Goal: Task Accomplishment & Management: Complete application form

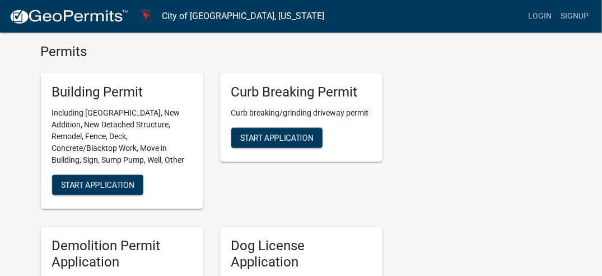
scroll to position [448, 0]
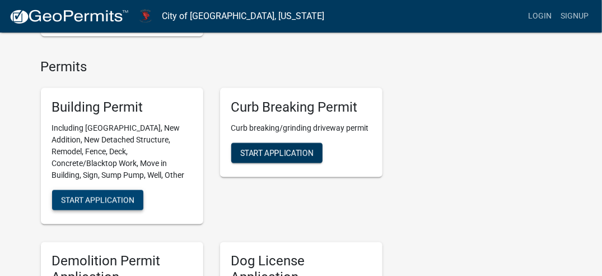
click at [87, 190] on button "Start Application" at bounding box center [97, 200] width 91 height 20
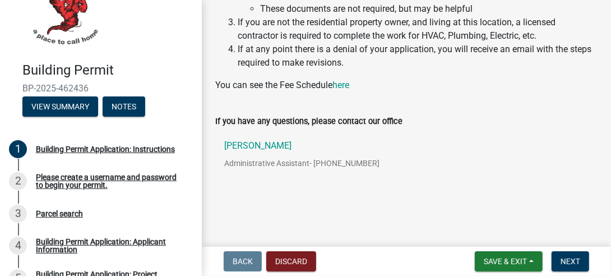
scroll to position [39, 0]
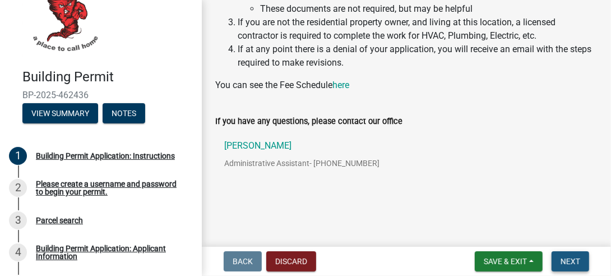
click at [571, 261] on span "Next" at bounding box center [570, 261] width 20 height 9
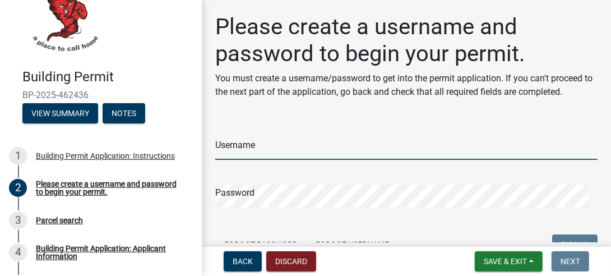
type input "burgerconstruction"
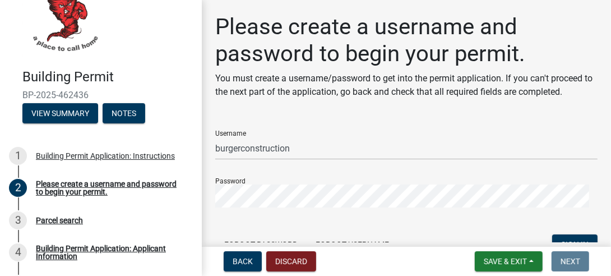
scroll to position [56, 0]
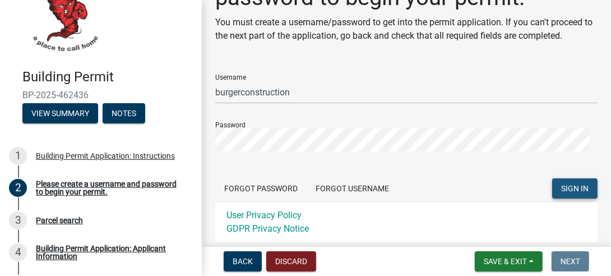
click at [561, 185] on span "SIGN IN" at bounding box center [574, 188] width 27 height 9
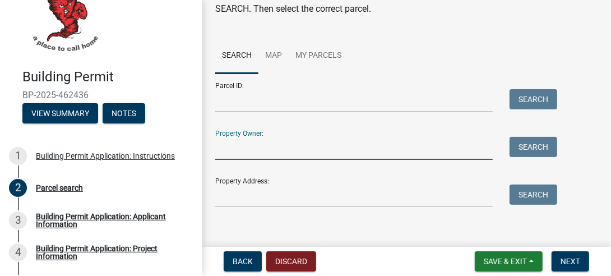
click at [384, 143] on input "Property Owner:" at bounding box center [353, 148] width 277 height 23
type input "[PERSON_NAME]"
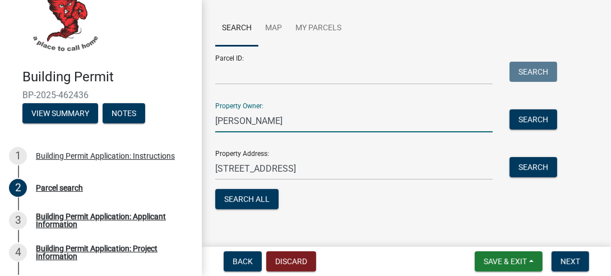
scroll to position [97, 0]
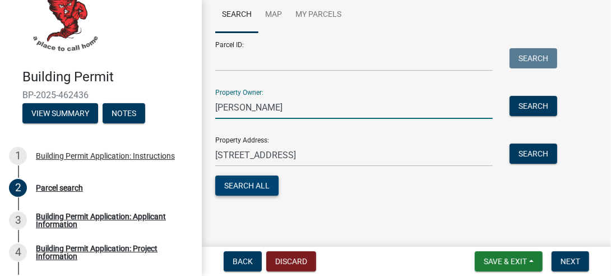
click at [258, 182] on button "Search All" at bounding box center [246, 185] width 63 height 20
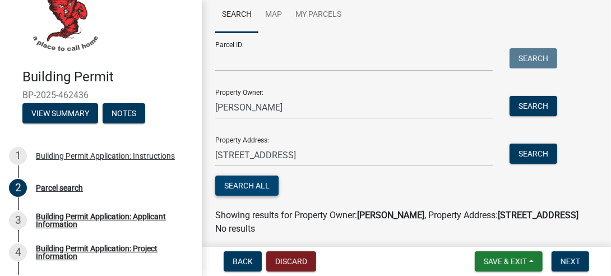
scroll to position [133, 0]
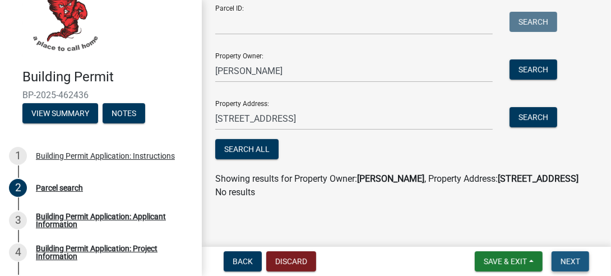
click at [573, 260] on span "Next" at bounding box center [570, 261] width 20 height 9
click at [568, 260] on span "Next" at bounding box center [570, 261] width 20 height 9
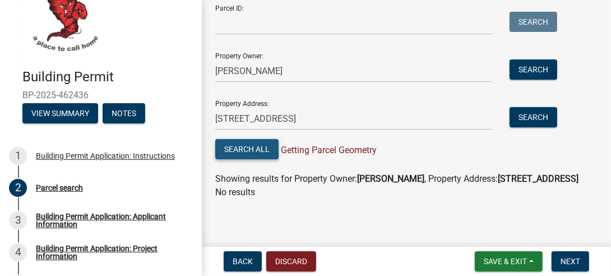
click at [261, 149] on button "Search All" at bounding box center [246, 149] width 63 height 20
click at [570, 257] on span "Next" at bounding box center [570, 261] width 20 height 9
click at [569, 257] on span "Next" at bounding box center [570, 261] width 20 height 9
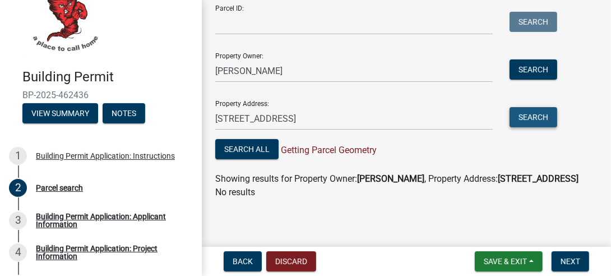
click at [533, 116] on button "Search" at bounding box center [533, 117] width 48 height 20
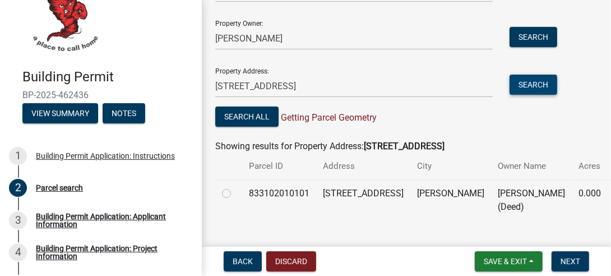
scroll to position [187, 0]
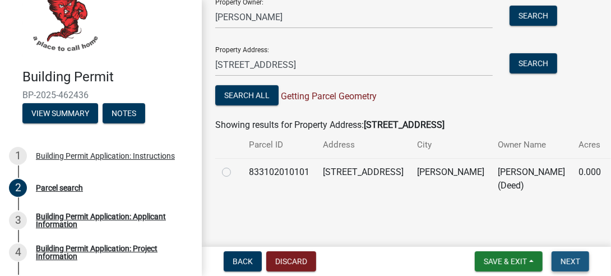
click at [572, 257] on span "Next" at bounding box center [570, 261] width 20 height 9
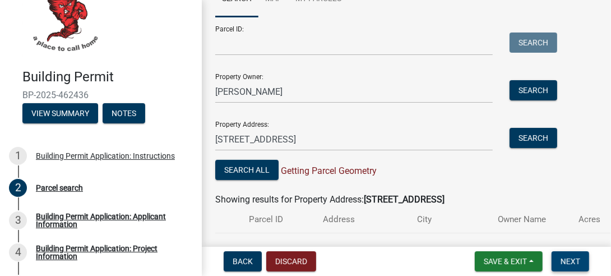
scroll to position [75, 0]
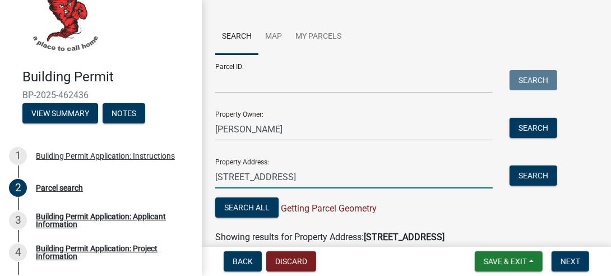
click at [290, 175] on input "[STREET_ADDRESS]" at bounding box center [353, 176] width 277 height 23
type input "5"
type input "[STREET_ADDRESS]"
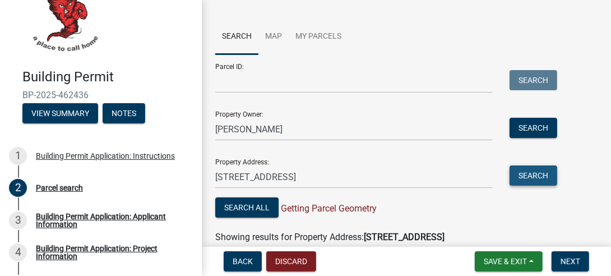
click at [542, 175] on button "Search" at bounding box center [533, 175] width 48 height 20
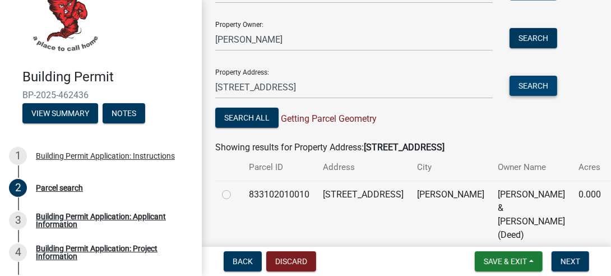
scroll to position [187, 0]
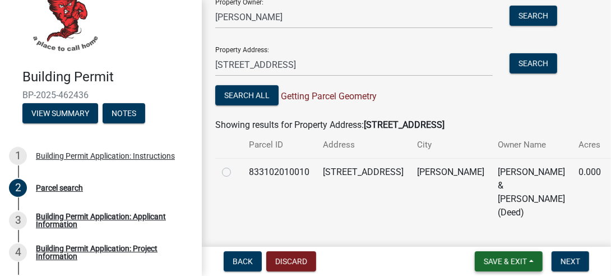
click at [491, 261] on span "Save & Exit" at bounding box center [505, 261] width 43 height 9
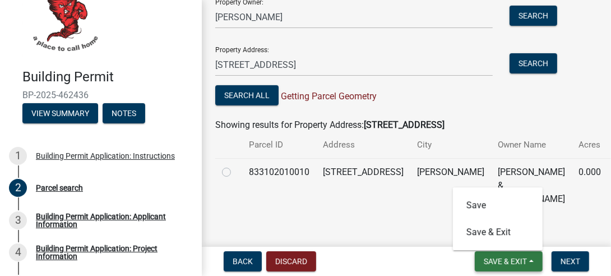
click at [485, 257] on span "Save & Exit" at bounding box center [505, 261] width 43 height 9
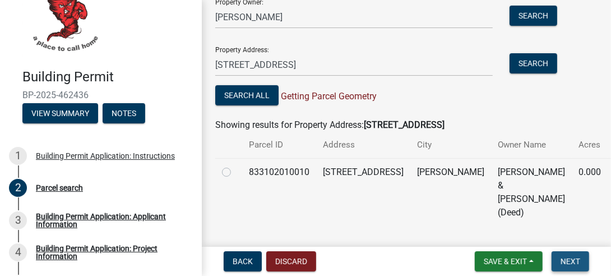
click at [570, 258] on span "Next" at bounding box center [570, 261] width 20 height 9
click at [569, 258] on span "Next" at bounding box center [570, 261] width 20 height 9
click at [568, 258] on span "Next" at bounding box center [570, 261] width 20 height 9
click at [120, 216] on div "Building Permit Application: Applicant Information" at bounding box center [110, 220] width 148 height 16
click at [566, 259] on span "Next" at bounding box center [570, 261] width 20 height 9
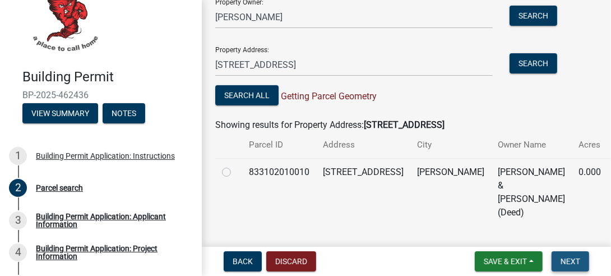
click at [567, 258] on span "Next" at bounding box center [570, 261] width 20 height 9
click at [566, 258] on span "Next" at bounding box center [570, 261] width 20 height 9
click at [52, 212] on div "Building Permit Application: Applicant Information" at bounding box center [110, 220] width 148 height 16
click at [259, 92] on button "Search All" at bounding box center [246, 95] width 63 height 20
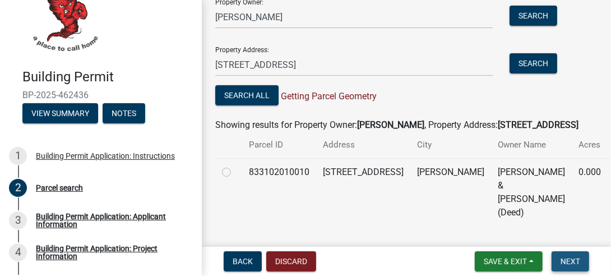
click at [569, 257] on span "Next" at bounding box center [570, 261] width 20 height 9
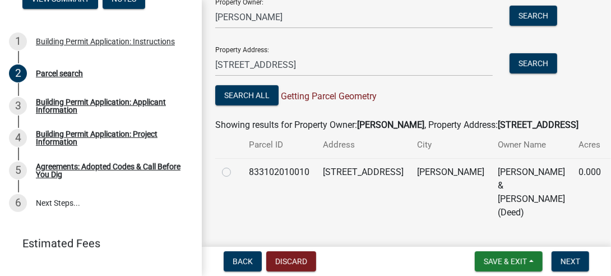
scroll to position [154, 0]
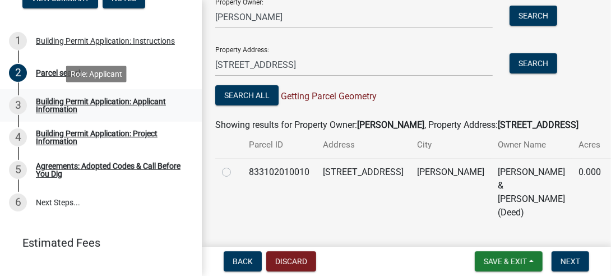
click at [16, 101] on div "3" at bounding box center [18, 105] width 18 height 18
click at [19, 104] on div "3" at bounding box center [18, 105] width 18 height 18
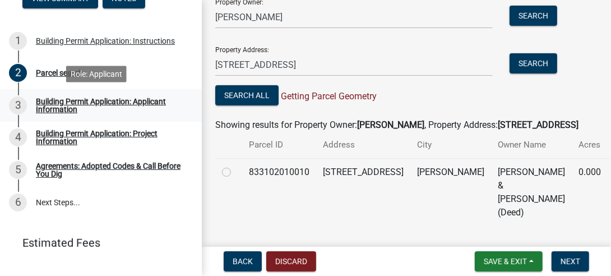
click at [19, 104] on div "3" at bounding box center [18, 105] width 18 height 18
click at [574, 257] on span "Next" at bounding box center [570, 261] width 20 height 9
click at [574, 256] on button "Next" at bounding box center [570, 261] width 38 height 20
click at [574, 255] on button "Next" at bounding box center [570, 261] width 38 height 20
click at [48, 198] on link "6 Next Steps..." at bounding box center [101, 202] width 202 height 33
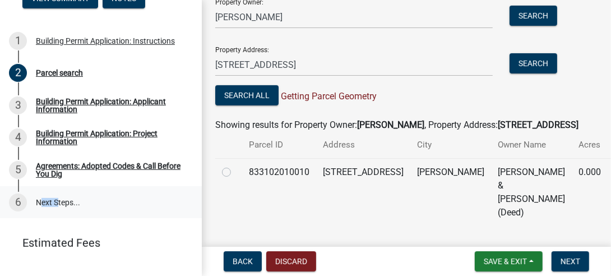
click at [48, 198] on link "6 Next Steps..." at bounding box center [101, 202] width 202 height 33
drag, startPoint x: 48, startPoint y: 198, endPoint x: 18, endPoint y: 100, distance: 102.6
click at [18, 100] on div "3" at bounding box center [18, 105] width 18 height 18
click at [18, 101] on div "3" at bounding box center [18, 105] width 18 height 18
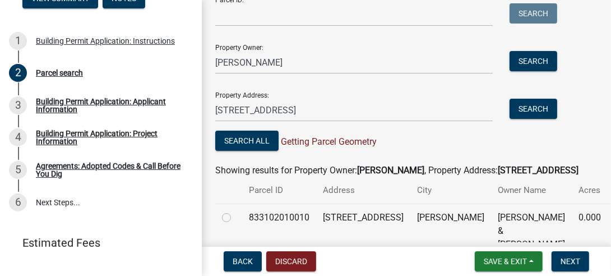
scroll to position [75, 0]
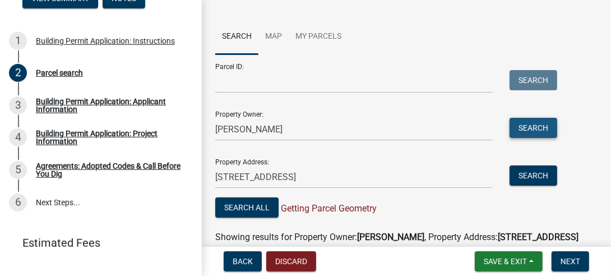
click at [527, 129] on button "Search" at bounding box center [533, 128] width 48 height 20
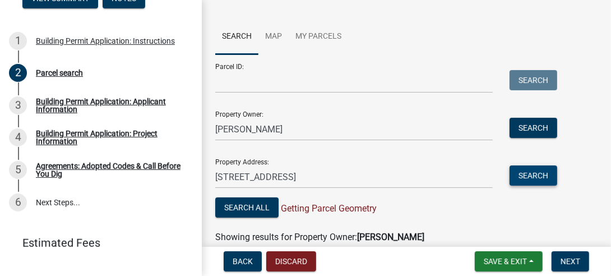
click at [529, 173] on button "Search" at bounding box center [533, 175] width 48 height 20
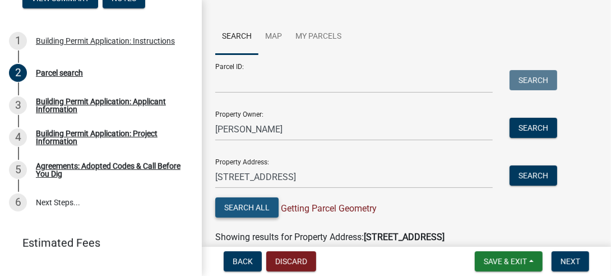
click at [244, 206] on button "Search All" at bounding box center [246, 207] width 63 height 20
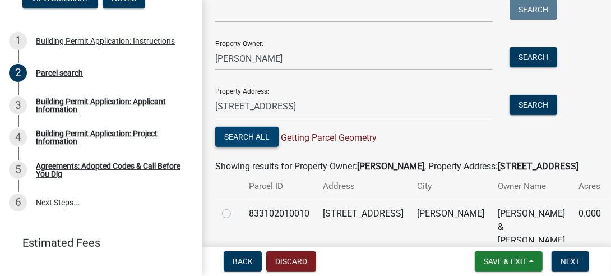
scroll to position [187, 0]
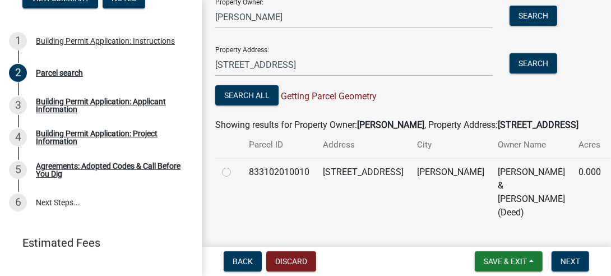
click at [412, 179] on td "[PERSON_NAME]" at bounding box center [450, 192] width 81 height 68
click at [578, 258] on span "Next" at bounding box center [570, 261] width 20 height 9
click at [252, 261] on span "Back" at bounding box center [243, 261] width 20 height 9
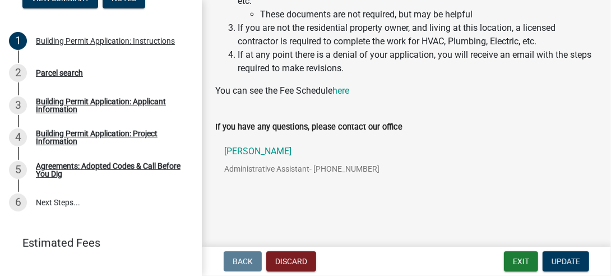
scroll to position [200, 0]
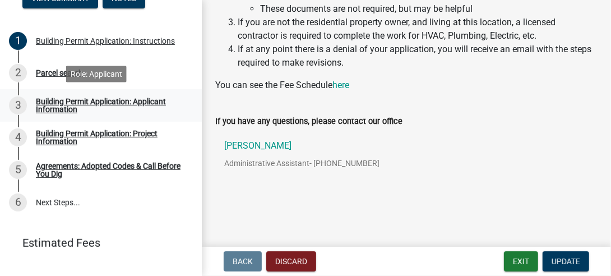
click at [19, 103] on div "3" at bounding box center [18, 105] width 18 height 18
click at [566, 260] on span "Update" at bounding box center [565, 261] width 29 height 9
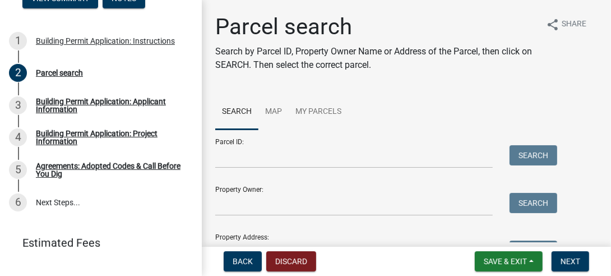
click at [330, 232] on div "Property Address: Search" at bounding box center [383, 244] width 336 height 39
click at [364, 233] on div "Property Address: Search" at bounding box center [383, 244] width 336 height 39
click at [364, 231] on div "Property Address: Search" at bounding box center [383, 244] width 336 height 39
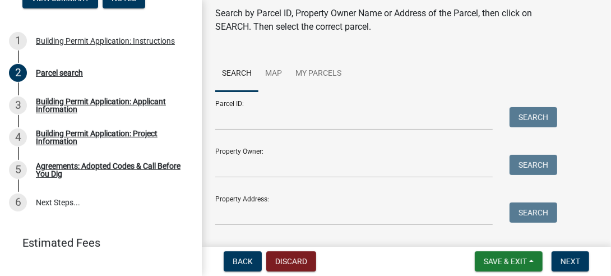
scroll to position [65, 0]
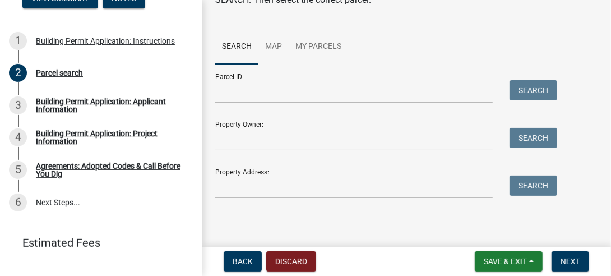
click at [268, 171] on div "Property Address: Search" at bounding box center [383, 179] width 336 height 39
click at [258, 124] on div "Property Owner: Search" at bounding box center [383, 131] width 336 height 39
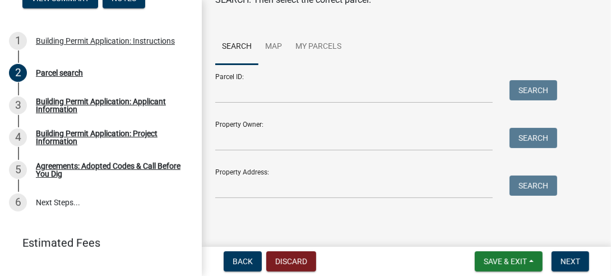
click at [326, 124] on div "Property Owner: Search" at bounding box center [383, 131] width 336 height 39
click at [324, 124] on div "Property Owner: Search" at bounding box center [383, 131] width 336 height 39
click at [297, 126] on div "Property Owner: Search" at bounding box center [383, 131] width 336 height 39
click at [262, 132] on input "Property Owner:" at bounding box center [353, 139] width 277 height 23
type input "[PERSON_NAME]"
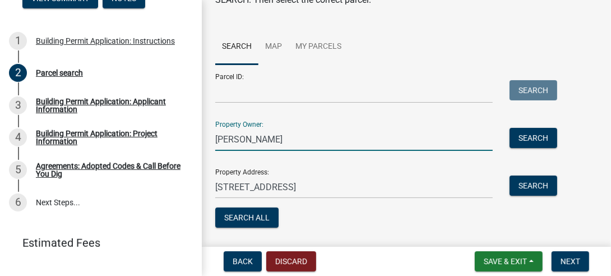
scroll to position [97, 0]
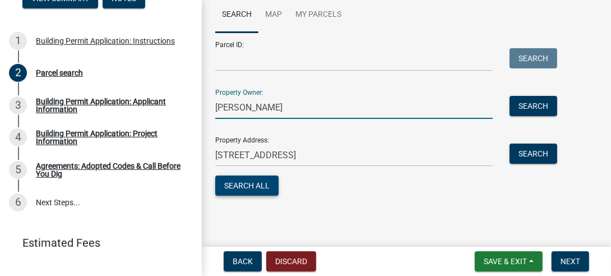
click at [245, 179] on button "Search All" at bounding box center [246, 185] width 63 height 20
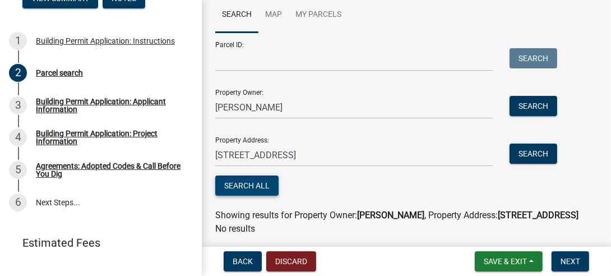
scroll to position [133, 0]
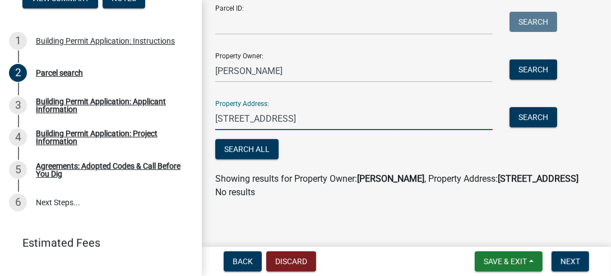
click at [291, 115] on input "[STREET_ADDRESS]" at bounding box center [353, 118] width 277 height 23
type input "5"
click at [529, 115] on button "Search" at bounding box center [533, 117] width 48 height 20
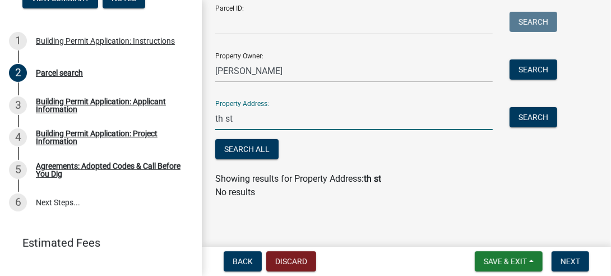
click at [281, 117] on input "th st" at bounding box center [353, 118] width 277 height 23
type input "t"
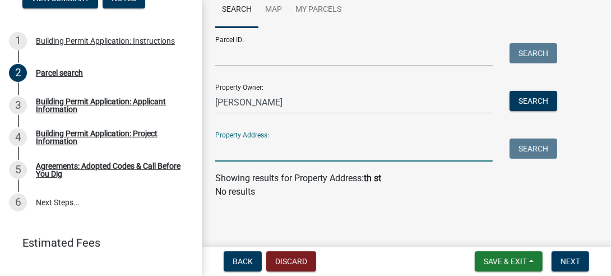
scroll to position [101, 0]
click at [287, 153] on input "Property Address:" at bounding box center [353, 150] width 277 height 23
drag, startPoint x: 273, startPoint y: 149, endPoint x: 232, endPoint y: 146, distance: 41.6
click at [232, 146] on input "Property Address:" at bounding box center [353, 150] width 277 height 23
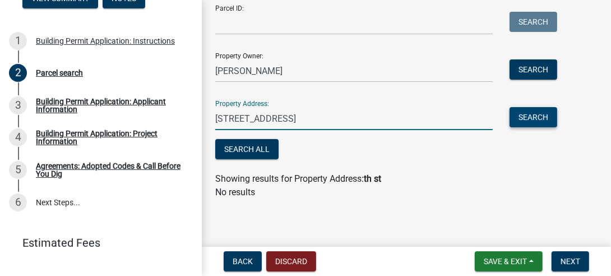
type input "[STREET_ADDRESS]"
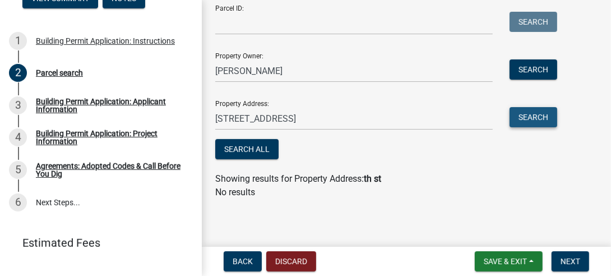
click at [541, 119] on button "Search" at bounding box center [533, 117] width 48 height 20
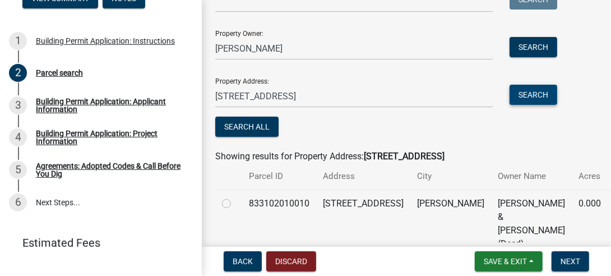
scroll to position [187, 0]
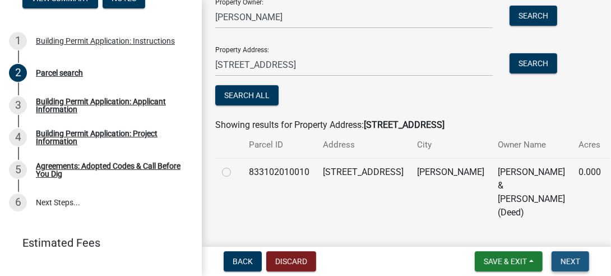
click at [568, 257] on span "Next" at bounding box center [570, 261] width 20 height 9
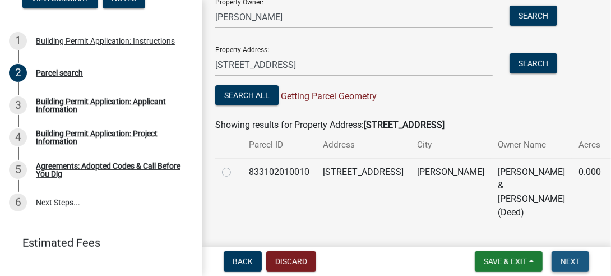
click at [568, 254] on button "Next" at bounding box center [570, 261] width 38 height 20
click at [577, 258] on span "Next" at bounding box center [570, 261] width 20 height 9
click at [575, 257] on span "Next" at bounding box center [570, 261] width 20 height 9
click at [574, 257] on span "Next" at bounding box center [570, 261] width 20 height 9
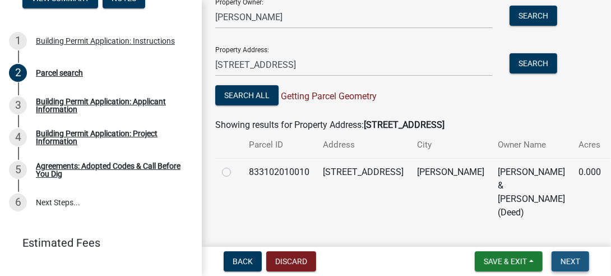
click at [573, 253] on button "Next" at bounding box center [570, 261] width 38 height 20
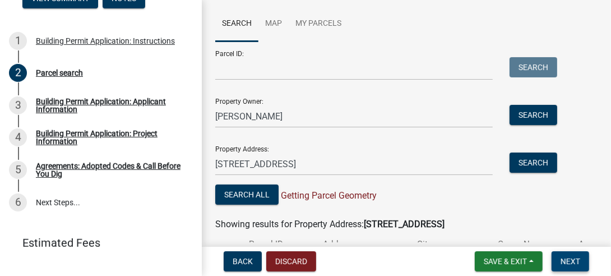
scroll to position [75, 0]
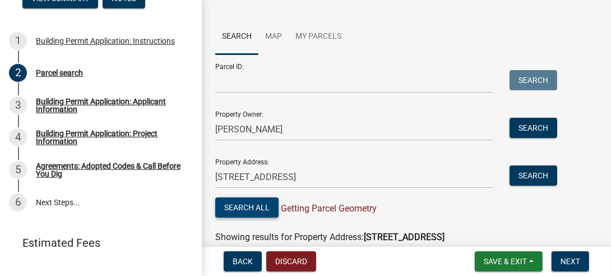
click at [244, 202] on button "Search All" at bounding box center [246, 207] width 63 height 20
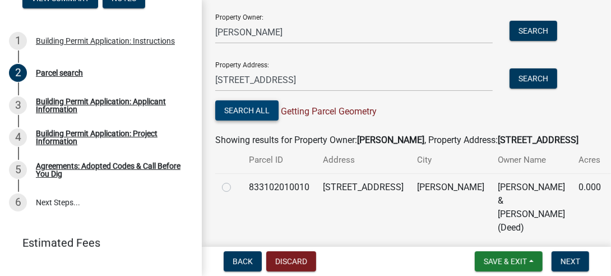
scroll to position [187, 0]
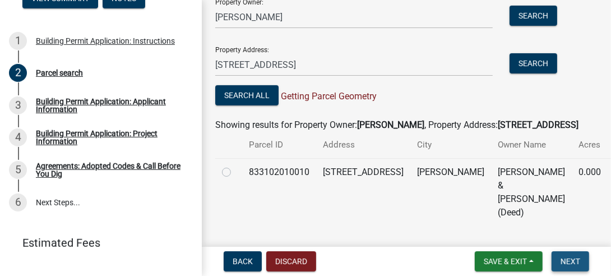
click at [565, 257] on span "Next" at bounding box center [570, 261] width 20 height 9
click at [564, 256] on button "Next" at bounding box center [570, 261] width 38 height 20
click at [492, 255] on button "Save & Exit" at bounding box center [509, 261] width 68 height 20
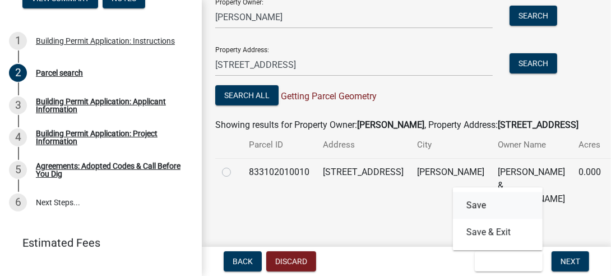
click at [482, 206] on button "Save" at bounding box center [498, 205] width 90 height 27
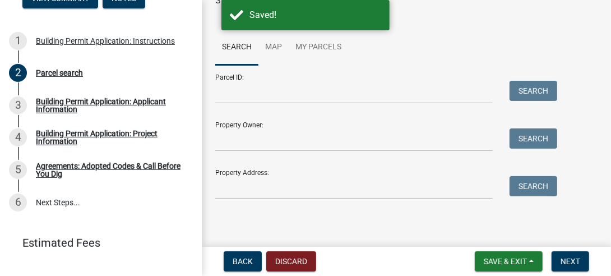
scroll to position [65, 0]
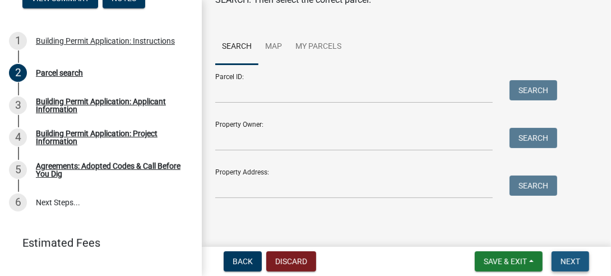
click at [568, 259] on span "Next" at bounding box center [570, 261] width 20 height 9
click at [565, 258] on span "Next" at bounding box center [570, 261] width 20 height 9
click at [562, 257] on span "Next" at bounding box center [570, 261] width 20 height 9
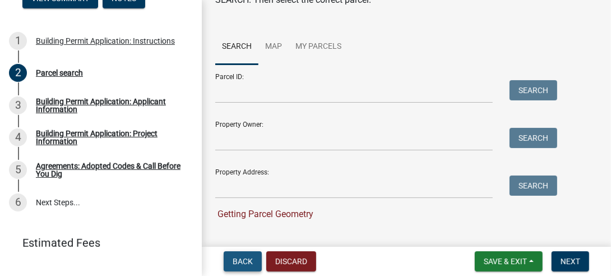
click at [245, 257] on span "Back" at bounding box center [243, 261] width 20 height 9
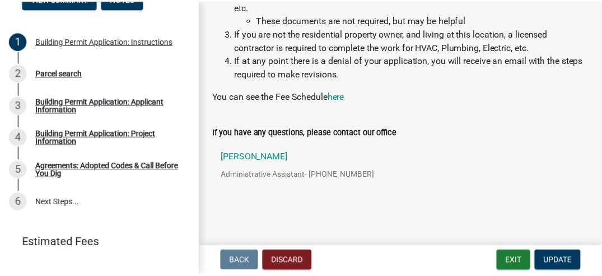
scroll to position [200, 0]
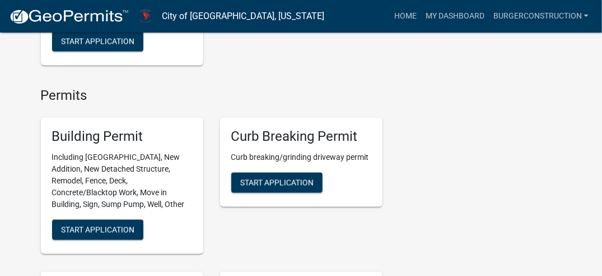
scroll to position [630, 0]
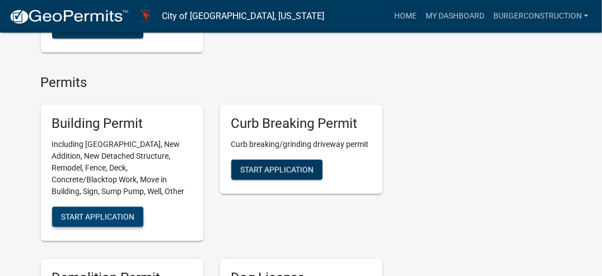
click at [94, 212] on span "Start Application" at bounding box center [97, 216] width 73 height 9
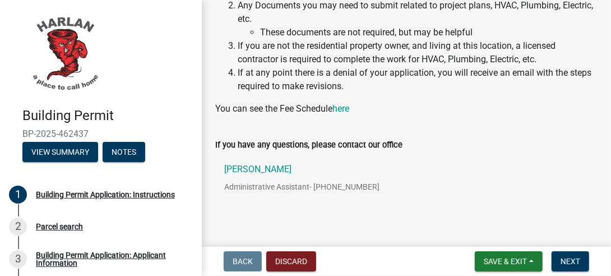
scroll to position [200, 0]
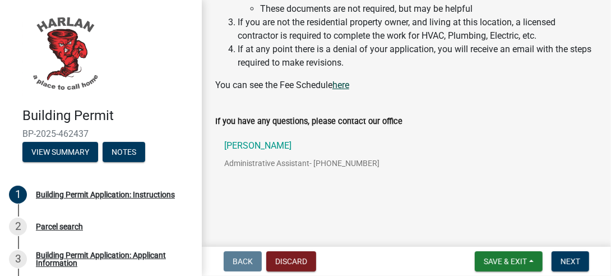
click at [345, 84] on link "here" at bounding box center [340, 85] width 17 height 11
click at [573, 257] on span "Next" at bounding box center [570, 261] width 20 height 9
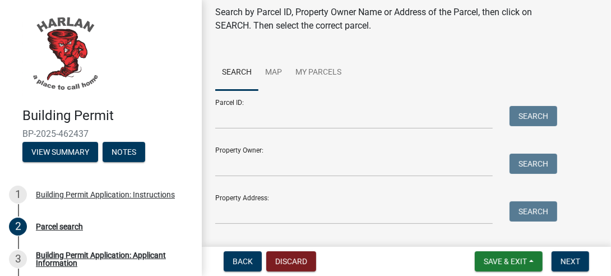
scroll to position [56, 0]
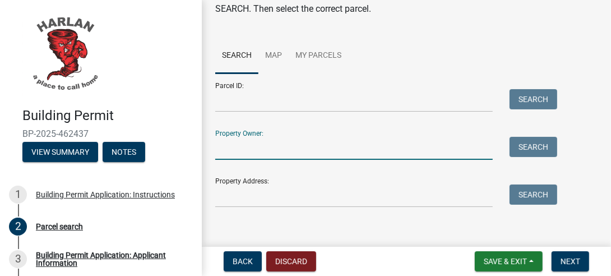
click at [388, 141] on input "Property Owner:" at bounding box center [353, 148] width 277 height 23
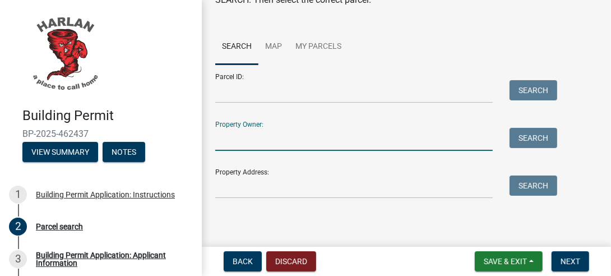
type input "[PERSON_NAME]"
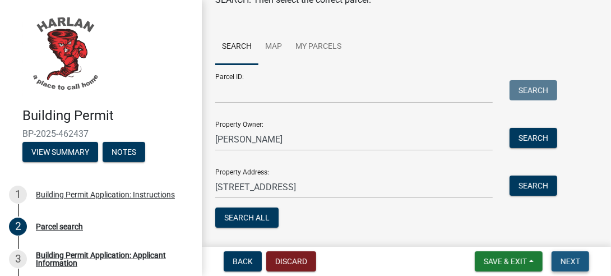
click at [576, 259] on span "Next" at bounding box center [570, 261] width 20 height 9
click at [572, 258] on span "Next" at bounding box center [570, 261] width 20 height 9
click at [569, 256] on button "Next" at bounding box center [570, 261] width 38 height 20
click at [567, 257] on span "Next" at bounding box center [570, 261] width 20 height 9
click at [567, 255] on button "Next" at bounding box center [570, 261] width 38 height 20
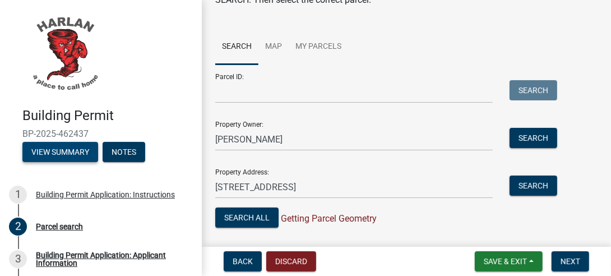
click at [87, 149] on button "View Summary" at bounding box center [60, 152] width 76 height 20
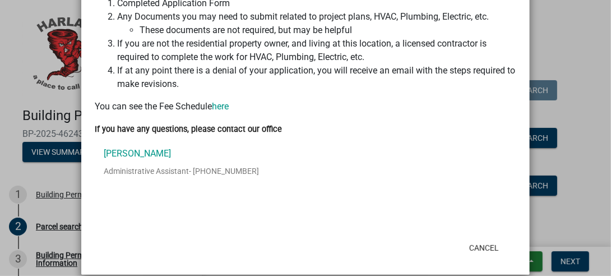
scroll to position [212, 0]
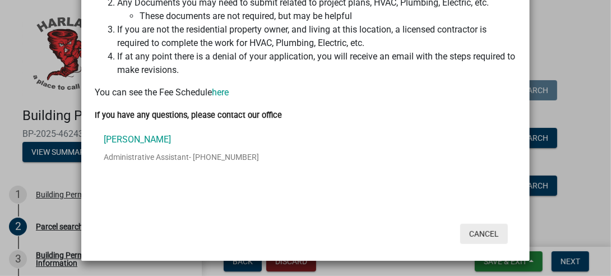
click at [484, 230] on button "Cancel" at bounding box center [484, 234] width 48 height 20
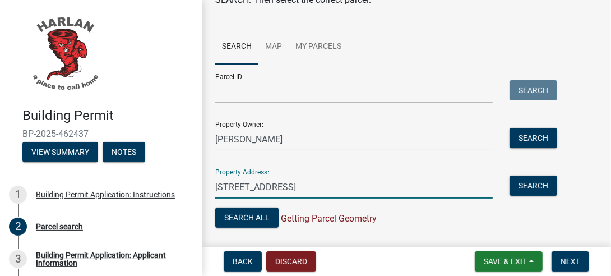
click at [286, 186] on input "[STREET_ADDRESS]" at bounding box center [353, 186] width 277 height 23
type input "5"
type input "[STREET_ADDRESS]"
click at [536, 184] on button "Search" at bounding box center [533, 185] width 48 height 20
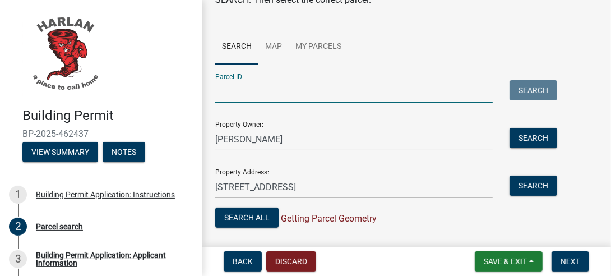
click at [374, 94] on input "Parcel ID:" at bounding box center [353, 91] width 277 height 23
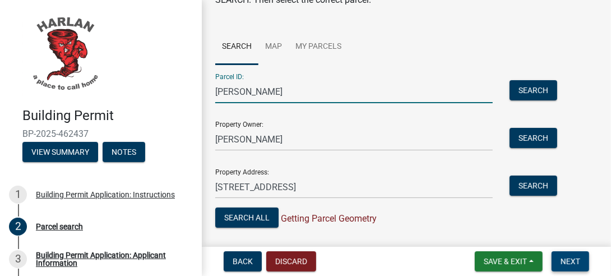
type input "[PERSON_NAME]"
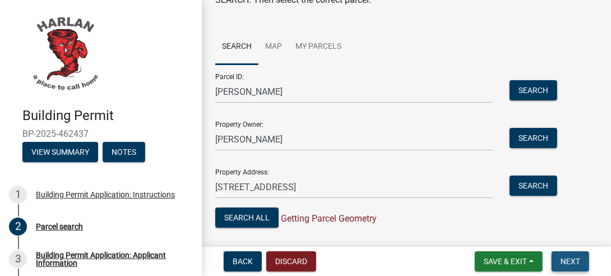
click at [576, 258] on span "Next" at bounding box center [570, 261] width 20 height 9
click at [571, 262] on span "Next" at bounding box center [570, 261] width 20 height 9
click at [568, 260] on span "Next" at bounding box center [570, 261] width 20 height 9
click at [531, 86] on button "Search" at bounding box center [533, 90] width 48 height 20
click at [528, 138] on button "Search" at bounding box center [533, 138] width 48 height 20
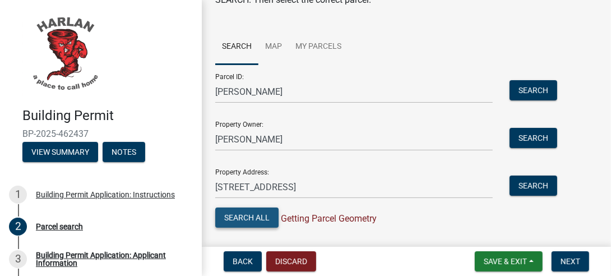
click at [242, 216] on button "Search All" at bounding box center [246, 217] width 63 height 20
click at [242, 215] on button "Search All" at bounding box center [246, 217] width 63 height 20
click at [541, 183] on button "Search" at bounding box center [533, 185] width 48 height 20
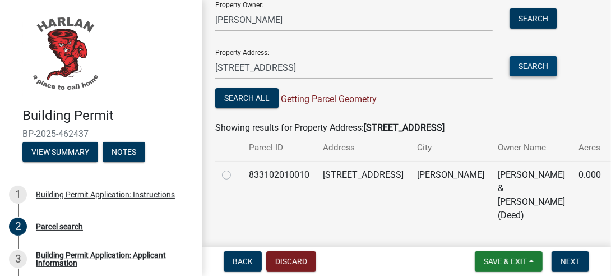
scroll to position [187, 0]
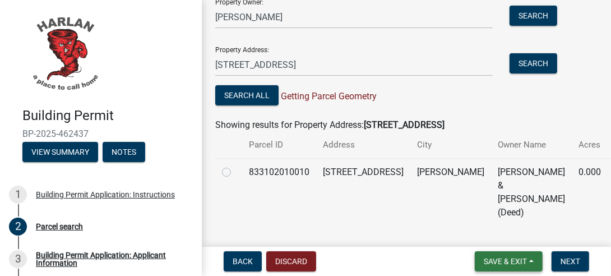
click at [513, 265] on span "Save & Exit" at bounding box center [505, 261] width 43 height 9
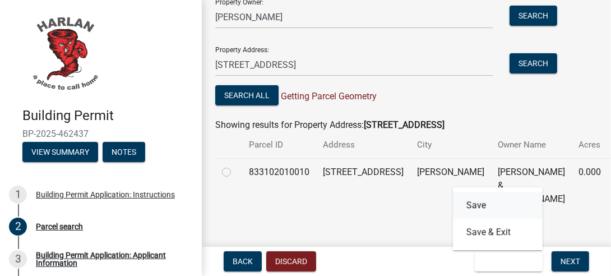
click at [476, 203] on button "Save" at bounding box center [498, 205] width 90 height 27
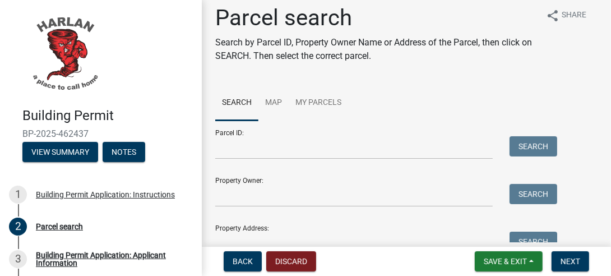
scroll to position [65, 0]
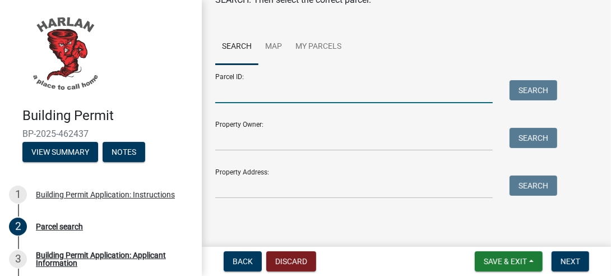
click at [433, 87] on input "Parcel ID:" at bounding box center [353, 91] width 277 height 23
click at [428, 86] on input "Parcel ID:" at bounding box center [353, 91] width 277 height 23
type input "[PERSON_NAME]"
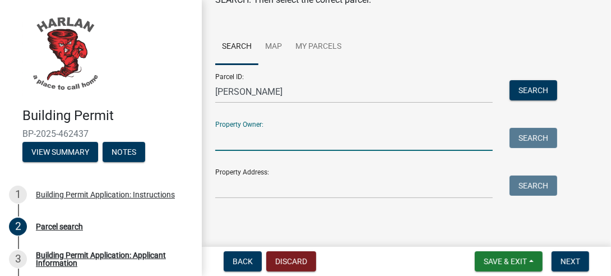
click at [386, 130] on input "Property Owner:" at bounding box center [353, 139] width 277 height 23
type input "[PERSON_NAME]"
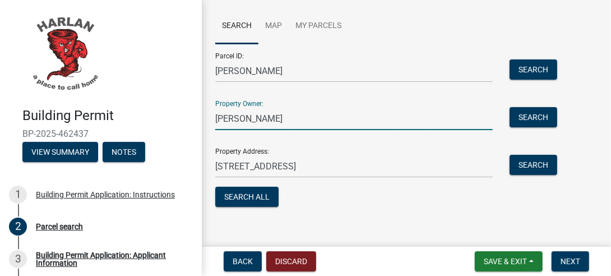
scroll to position [97, 0]
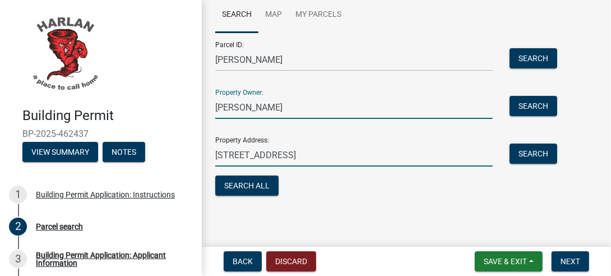
click at [285, 153] on input "[STREET_ADDRESS]" at bounding box center [353, 154] width 277 height 23
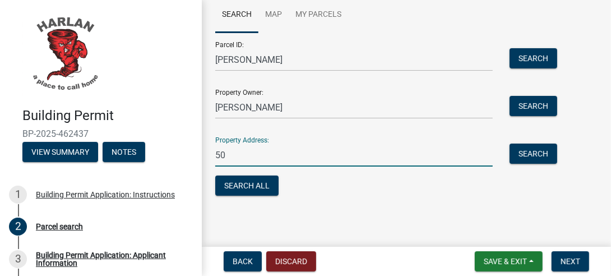
type input "5"
type input "[STREET_ADDRESS]"
click at [261, 181] on button "Search All" at bounding box center [246, 185] width 63 height 20
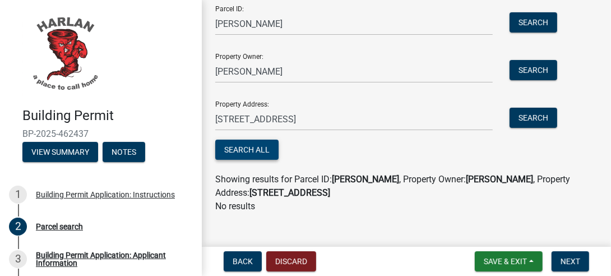
scroll to position [147, 0]
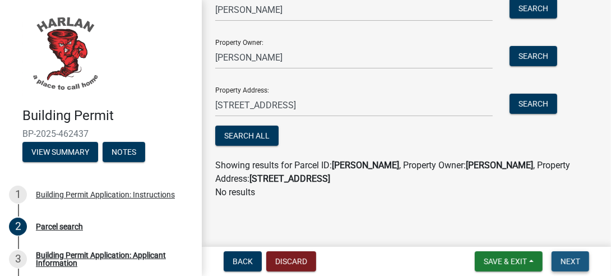
click at [573, 259] on span "Next" at bounding box center [570, 261] width 20 height 9
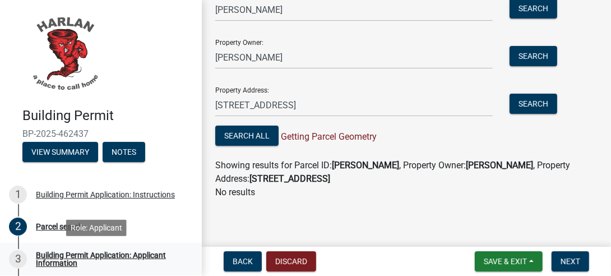
click at [17, 253] on div "3" at bounding box center [18, 259] width 18 height 18
click at [16, 253] on div "3" at bounding box center [18, 259] width 18 height 18
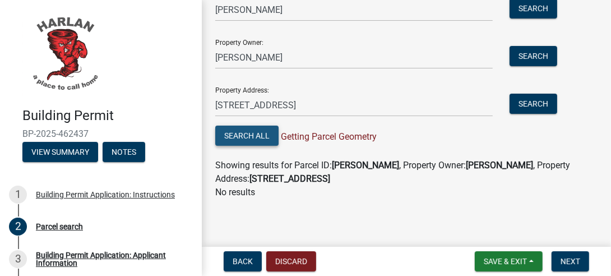
click at [240, 133] on button "Search All" at bounding box center [246, 136] width 63 height 20
click at [574, 258] on span "Next" at bounding box center [570, 261] width 20 height 9
click at [570, 259] on span "Next" at bounding box center [570, 261] width 20 height 9
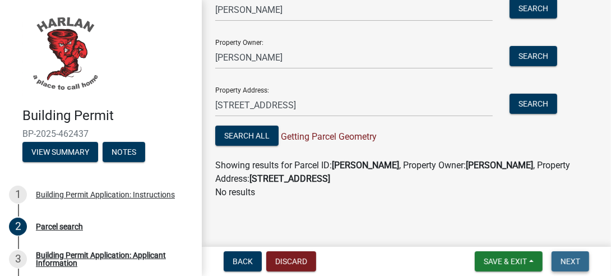
click at [570, 259] on span "Next" at bounding box center [570, 261] width 20 height 9
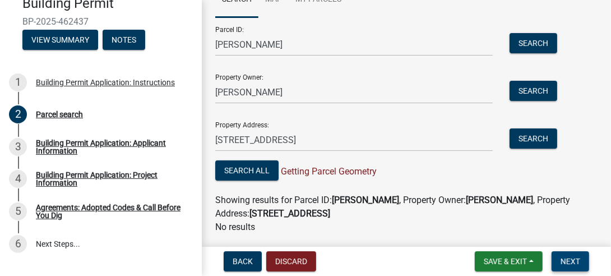
scroll to position [175, 0]
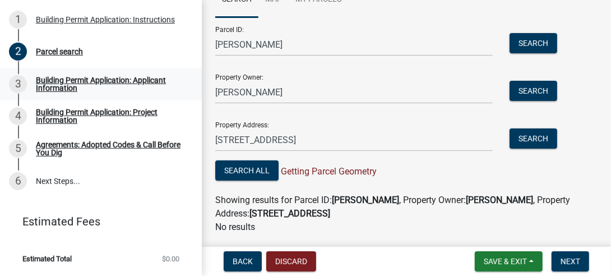
click at [18, 80] on div "3" at bounding box center [18, 84] width 18 height 18
click at [19, 80] on div "3" at bounding box center [18, 84] width 18 height 18
click at [574, 259] on span "Next" at bounding box center [570, 261] width 20 height 9
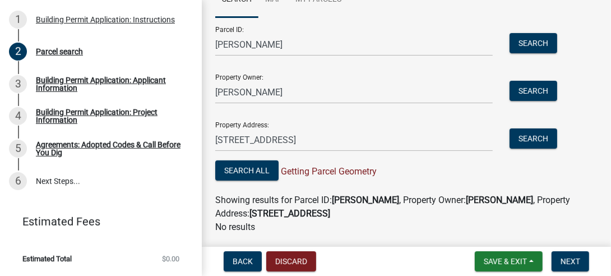
click at [327, 170] on span "Getting Parcel Geometry" at bounding box center [328, 171] width 98 height 11
drag, startPoint x: 327, startPoint y: 170, endPoint x: 356, endPoint y: 173, distance: 29.3
click at [356, 173] on span "Getting Parcel Geometry" at bounding box center [328, 171] width 98 height 11
drag, startPoint x: 356, startPoint y: 173, endPoint x: 259, endPoint y: 154, distance: 98.7
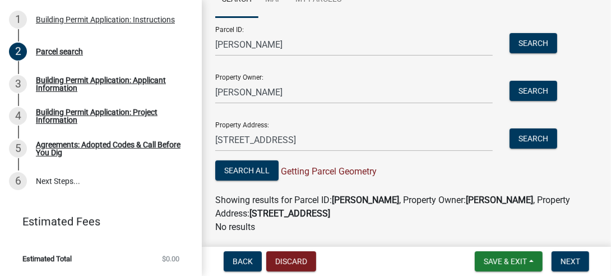
click at [259, 154] on form "Parcel ID: [PERSON_NAME] Search Property Owner: [PERSON_NAME] Search Property A…" at bounding box center [383, 100] width 336 height 166
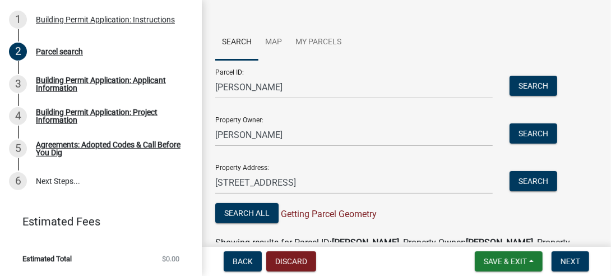
scroll to position [147, 0]
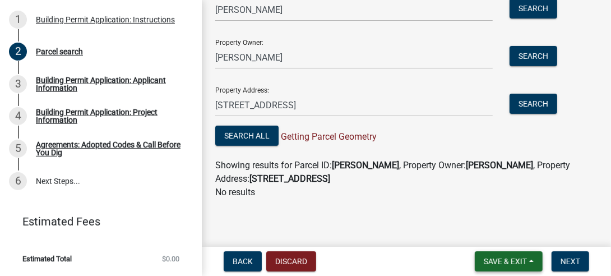
click at [489, 257] on span "Save & Exit" at bounding box center [505, 261] width 43 height 9
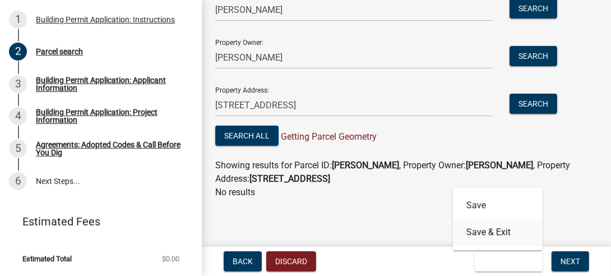
click at [474, 230] on button "Save & Exit" at bounding box center [498, 232] width 90 height 27
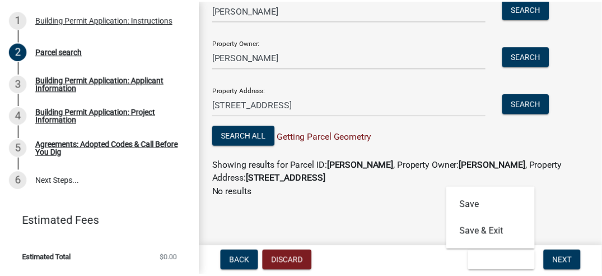
scroll to position [0, 0]
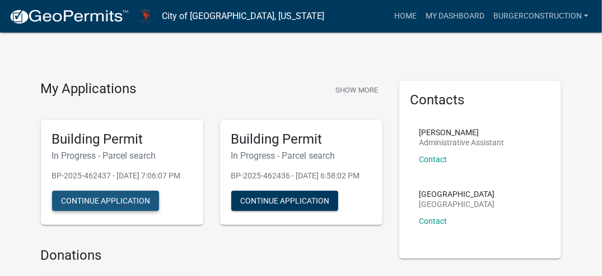
click at [114, 210] on button "Continue Application" at bounding box center [105, 201] width 107 height 20
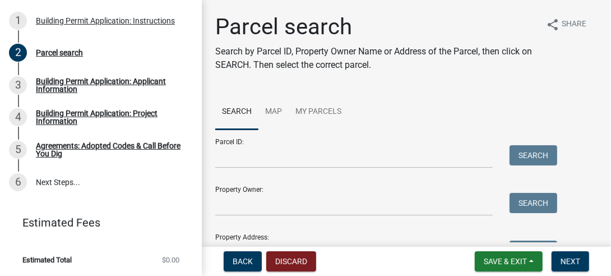
scroll to position [175, 0]
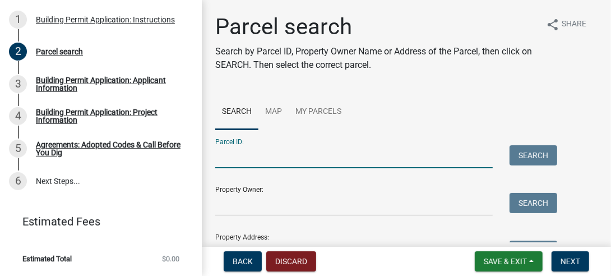
click at [384, 154] on input "Parcel ID:" at bounding box center [353, 156] width 277 height 23
type input "[PERSON_NAME]"
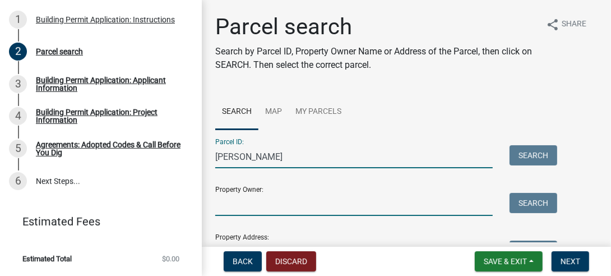
type input "[PERSON_NAME]"
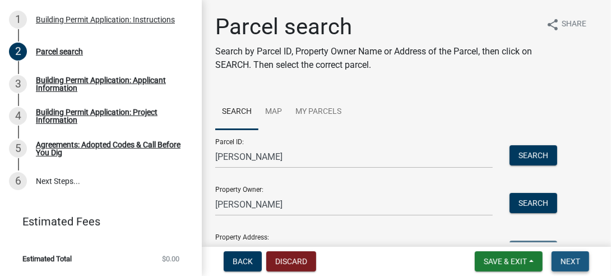
click at [572, 257] on span "Next" at bounding box center [570, 261] width 20 height 9
click at [363, 231] on div "Property Address: Search" at bounding box center [383, 244] width 336 height 39
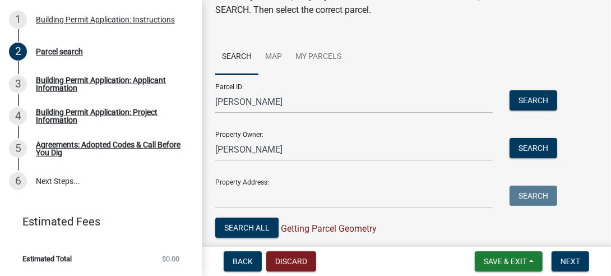
scroll to position [97, 0]
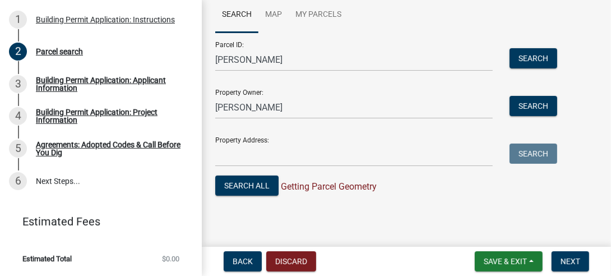
click at [291, 134] on div "Property Address: Search" at bounding box center [383, 147] width 336 height 39
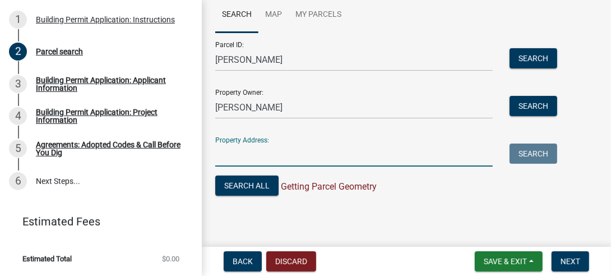
click at [341, 145] on input "Property Address:" at bounding box center [353, 154] width 277 height 23
type input "[STREET_ADDRESS]"
click at [530, 157] on button "Search" at bounding box center [533, 153] width 48 height 20
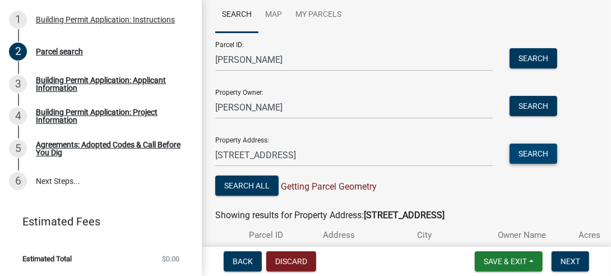
scroll to position [187, 0]
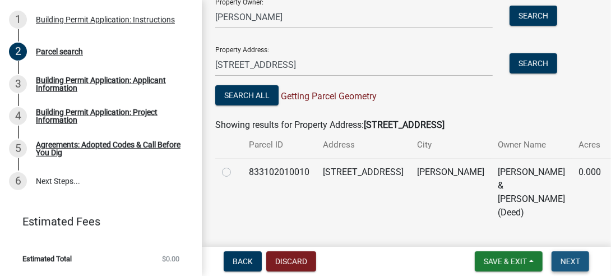
click at [578, 257] on span "Next" at bounding box center [570, 261] width 20 height 9
click at [484, 259] on span "Save & Exit" at bounding box center [505, 261] width 43 height 9
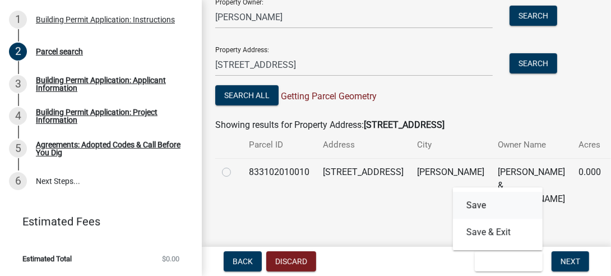
click at [480, 203] on button "Save" at bounding box center [498, 205] width 90 height 27
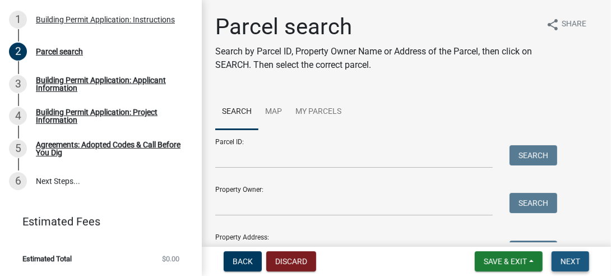
click at [576, 258] on span "Next" at bounding box center [570, 261] width 20 height 9
click at [572, 257] on span "Next" at bounding box center [570, 261] width 20 height 9
click at [568, 257] on span "Next" at bounding box center [570, 261] width 20 height 9
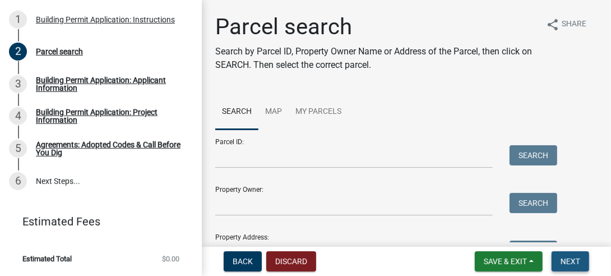
click at [568, 257] on span "Next" at bounding box center [570, 261] width 20 height 9
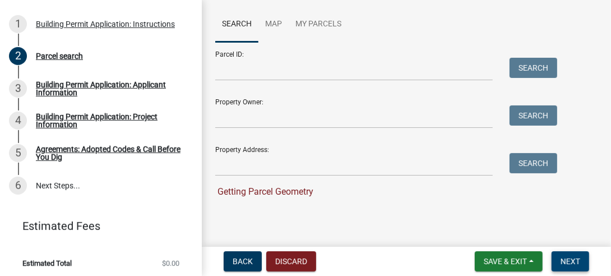
scroll to position [175, 0]
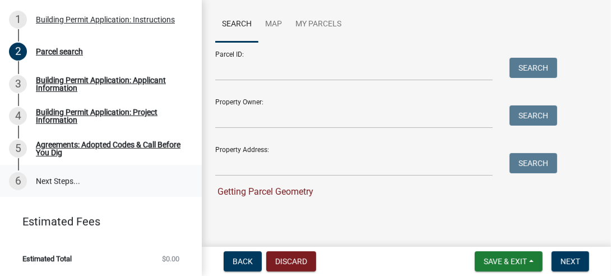
click at [67, 180] on link "6 Next Steps..." at bounding box center [101, 181] width 202 height 33
click at [65, 180] on link "6 Next Steps..." at bounding box center [101, 181] width 202 height 33
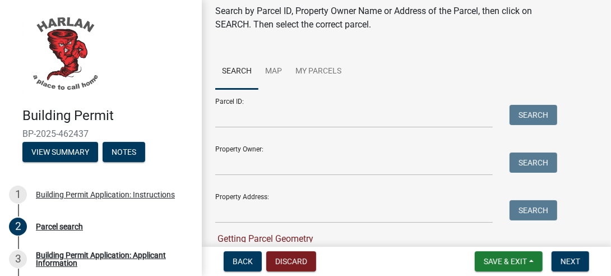
scroll to position [56, 0]
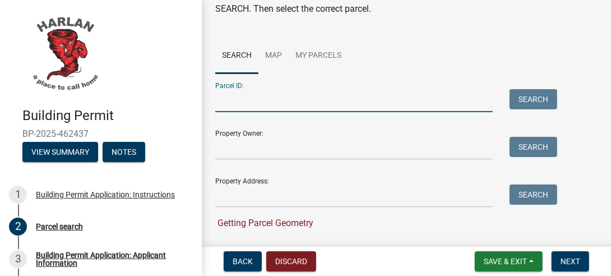
click at [365, 98] on input "Parcel ID:" at bounding box center [353, 100] width 277 height 23
type input "[PERSON_NAME]"
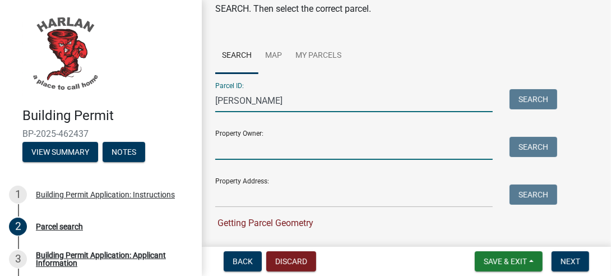
type input "[PERSON_NAME]"
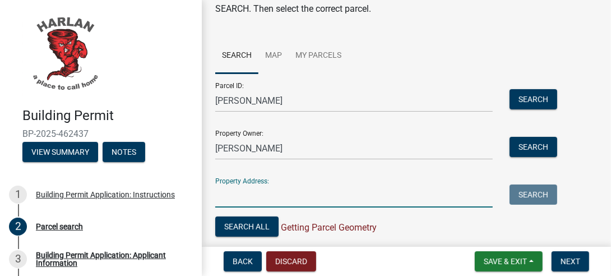
click at [392, 200] on input "Property Address:" at bounding box center [353, 195] width 277 height 23
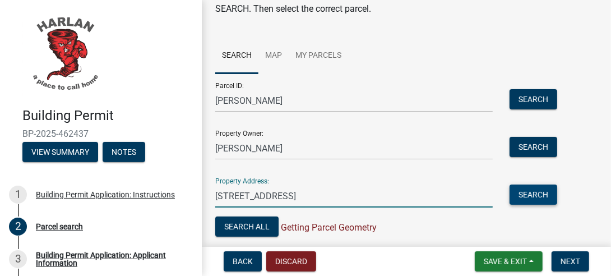
type input "[STREET_ADDRESS]"
click at [540, 193] on button "Search" at bounding box center [533, 194] width 48 height 20
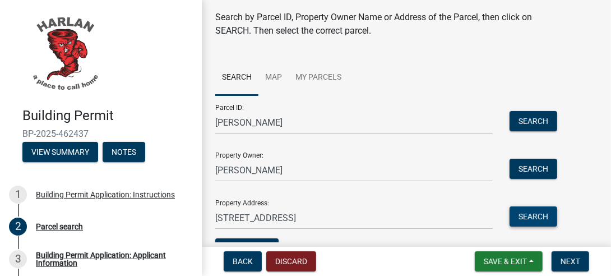
scroll to position [0, 0]
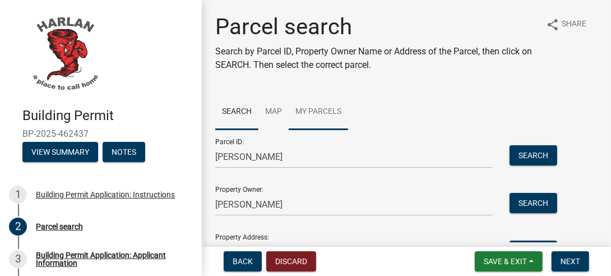
click at [315, 109] on link "My Parcels" at bounding box center [318, 112] width 59 height 36
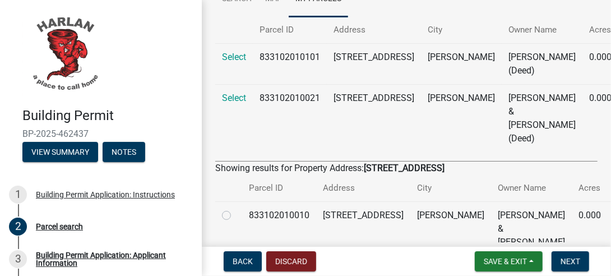
scroll to position [128, 0]
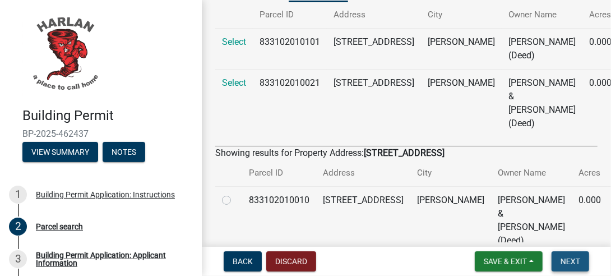
click at [569, 257] on span "Next" at bounding box center [570, 261] width 20 height 9
click at [569, 255] on button "Next" at bounding box center [570, 261] width 38 height 20
click at [565, 253] on button "Next" at bounding box center [570, 261] width 38 height 20
click at [572, 259] on span "Next" at bounding box center [570, 261] width 20 height 9
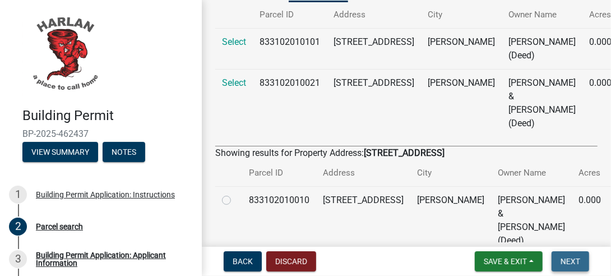
click at [570, 258] on span "Next" at bounding box center [570, 261] width 20 height 9
click at [569, 257] on span "Next" at bounding box center [570, 261] width 20 height 9
click at [235, 193] on label at bounding box center [235, 193] width 0 height 0
click at [235, 193] on input "radio" at bounding box center [238, 196] width 7 height 7
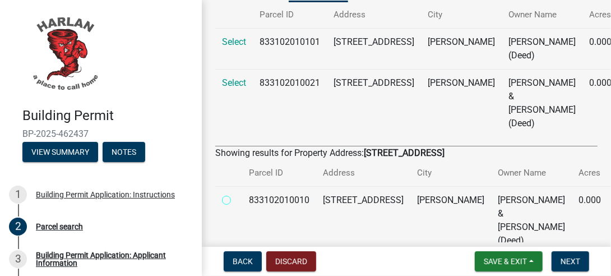
radio input "true"
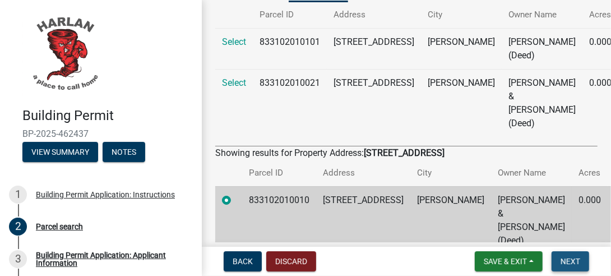
click at [568, 259] on span "Next" at bounding box center [570, 261] width 20 height 9
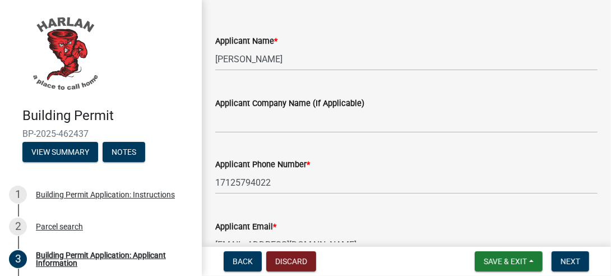
scroll to position [56, 0]
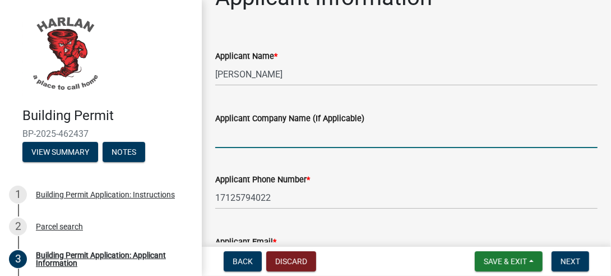
click at [391, 133] on input "Applicant Company Name (If Applicable)" at bounding box center [406, 136] width 382 height 23
type input "bruceburgerconst"
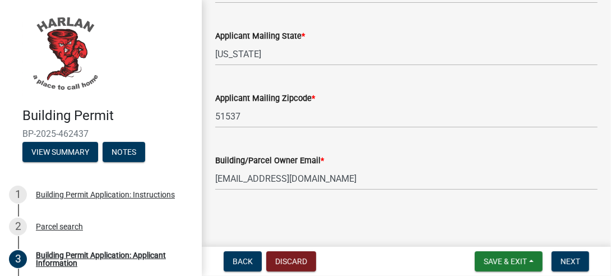
scroll to position [449, 0]
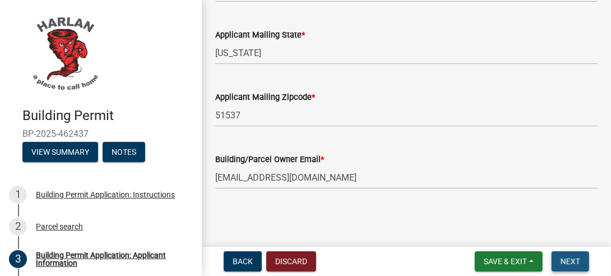
click at [577, 258] on span "Next" at bounding box center [570, 261] width 20 height 9
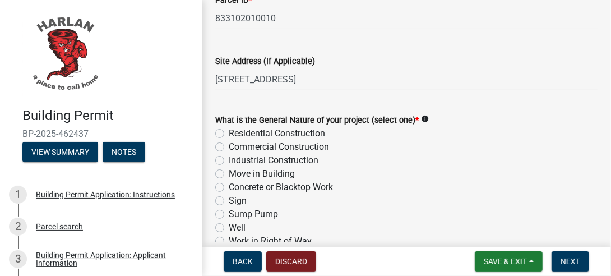
scroll to position [168, 0]
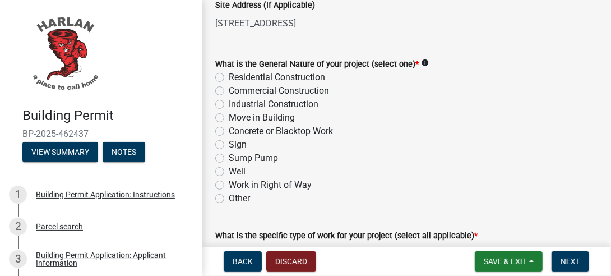
click at [229, 117] on label "Move in Building" at bounding box center [262, 117] width 66 height 13
click at [229, 117] on input "Move in Building" at bounding box center [232, 114] width 7 height 7
radio input "true"
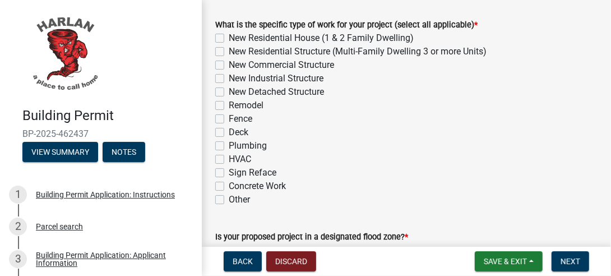
scroll to position [392, 0]
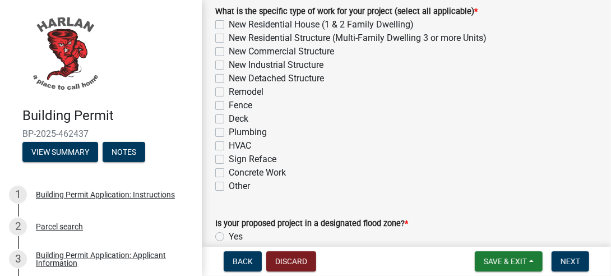
click at [229, 76] on label "New Detached Structure" at bounding box center [276, 78] width 95 height 13
click at [229, 76] on input "New Detached Structure" at bounding box center [232, 75] width 7 height 7
checkbox input "true"
checkbox input "false"
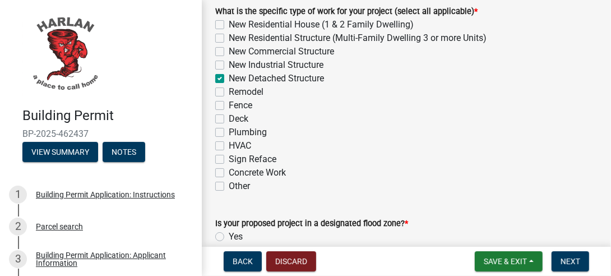
checkbox input "false"
checkbox input "true"
checkbox input "false"
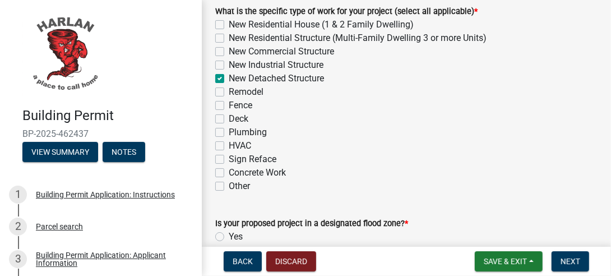
checkbox input "false"
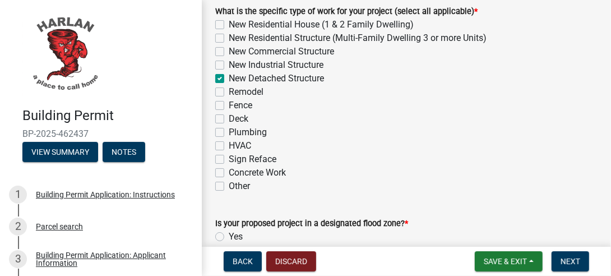
checkbox input "false"
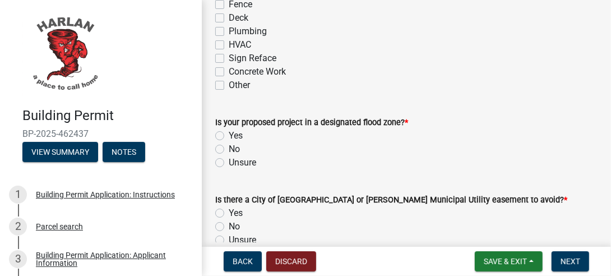
scroll to position [504, 0]
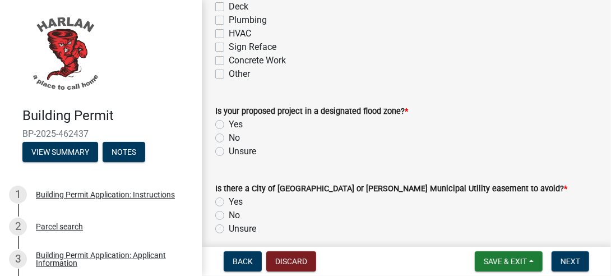
click at [229, 122] on label "Yes" at bounding box center [236, 124] width 14 height 13
click at [229, 122] on input "Yes" at bounding box center [232, 121] width 7 height 7
radio input "true"
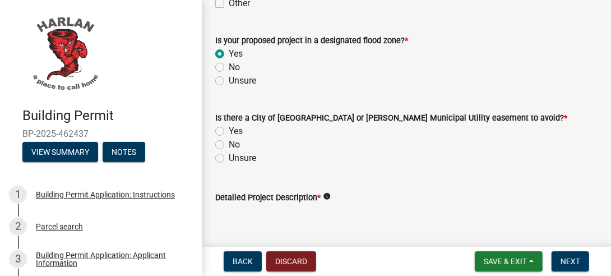
scroll to position [560, 0]
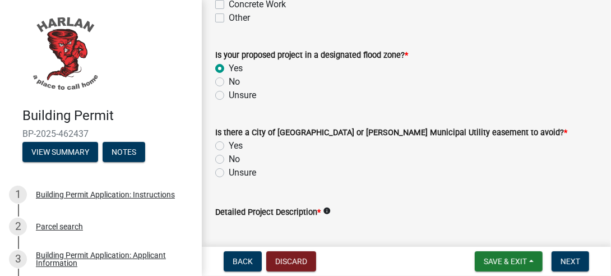
click at [229, 158] on label "No" at bounding box center [234, 158] width 11 height 13
click at [229, 158] on input "No" at bounding box center [232, 155] width 7 height 7
radio input "true"
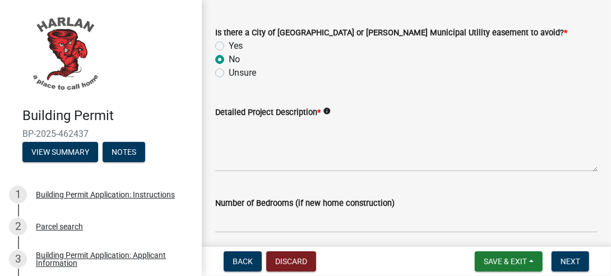
scroll to position [673, 0]
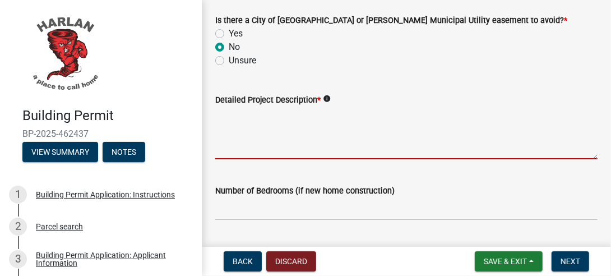
click at [332, 143] on textarea "Detailed Project Description *" at bounding box center [406, 132] width 382 height 53
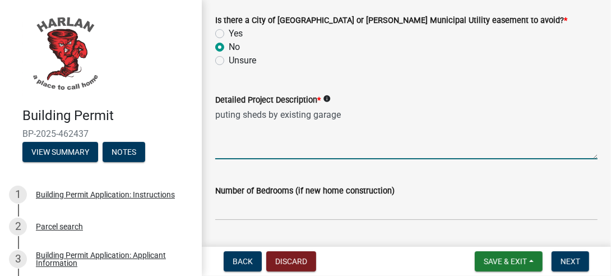
type textarea "puting sheds by existing garage"
click at [367, 210] on input "text" at bounding box center [406, 208] width 382 height 23
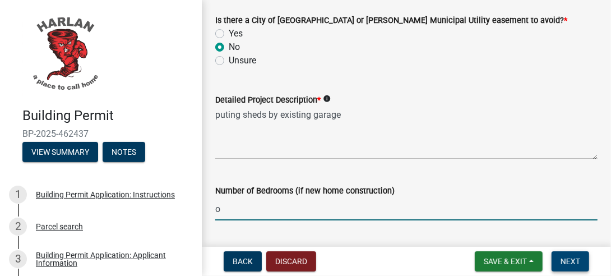
type input "0"
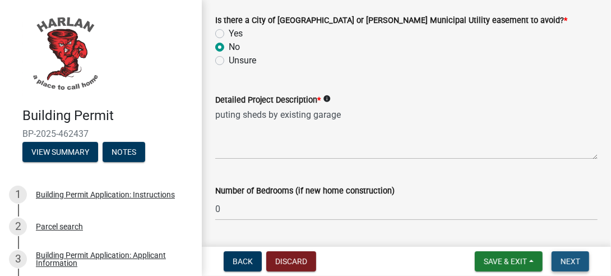
click at [573, 262] on span "Next" at bounding box center [570, 261] width 20 height 9
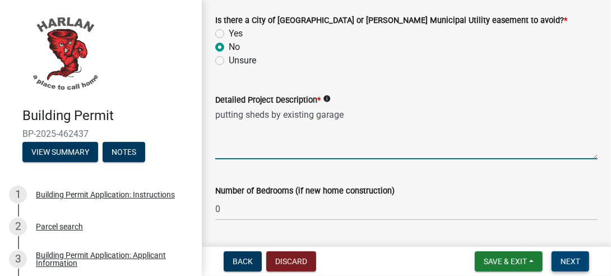
type textarea "putting sheds by existing garage"
click at [567, 257] on span "Next" at bounding box center [570, 261] width 20 height 9
click at [568, 257] on span "Next" at bounding box center [570, 261] width 20 height 9
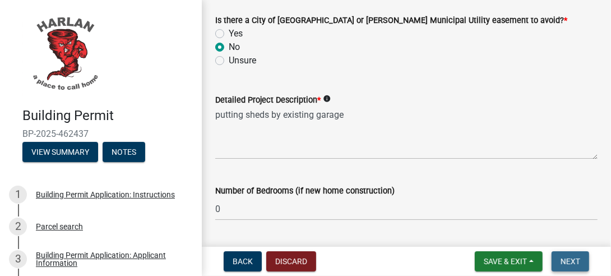
click at [568, 257] on span "Next" at bounding box center [570, 261] width 20 height 9
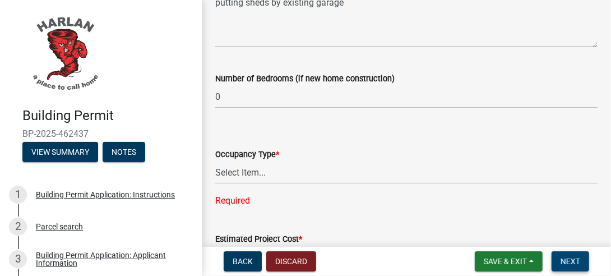
scroll to position [841, 0]
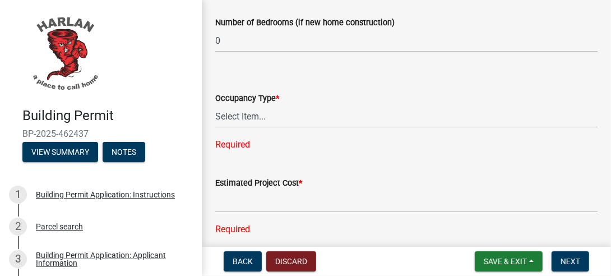
click at [265, 98] on label "Occupancy Type *" at bounding box center [247, 99] width 64 height 8
click at [265, 105] on select "Select Item... Apartment Commercial Condominium Duplex Industrial Muti-Family S…" at bounding box center [406, 116] width 382 height 23
click at [326, 114] on select "Select Item... Apartment Commercial Condominium Duplex Industrial Muti-Family S…" at bounding box center [406, 116] width 382 height 23
click at [215, 105] on select "Select Item... Apartment Commercial Condominium Duplex Industrial Muti-Family S…" at bounding box center [406, 116] width 382 height 23
select select "e56c21d6-dc47-44e1-9c99-52340644a78c"
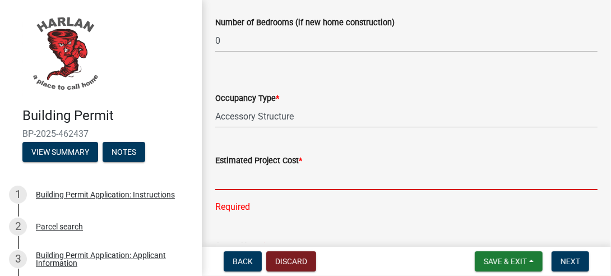
click at [364, 169] on input "text" at bounding box center [406, 178] width 382 height 23
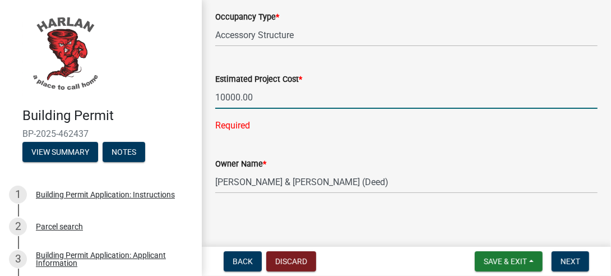
scroll to position [926, 0]
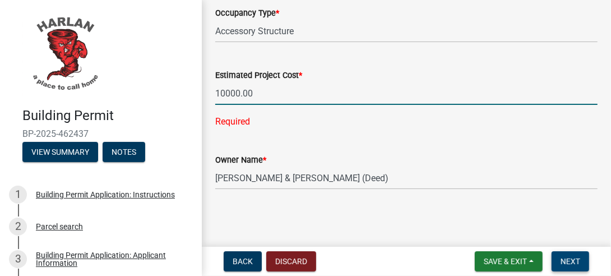
type input "10000"
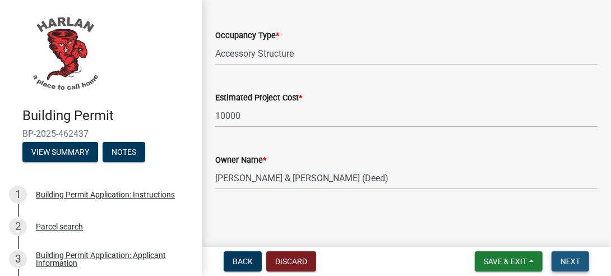
scroll to position [903, 0]
click at [572, 259] on span "Next" at bounding box center [570, 261] width 20 height 9
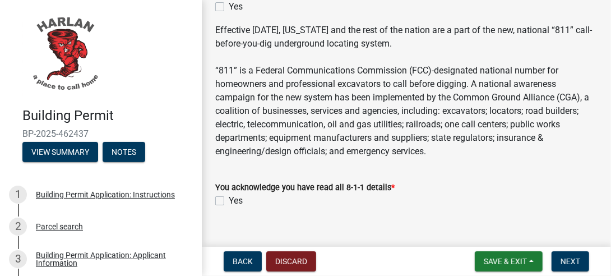
scroll to position [701, 0]
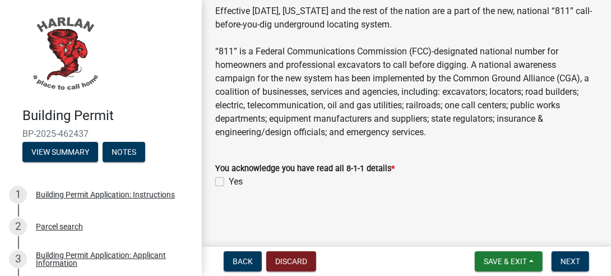
click at [229, 179] on label "Yes" at bounding box center [236, 181] width 14 height 13
click at [229, 179] on input "Yes" at bounding box center [232, 178] width 7 height 7
checkbox input "true"
click at [571, 258] on span "Next" at bounding box center [570, 261] width 20 height 9
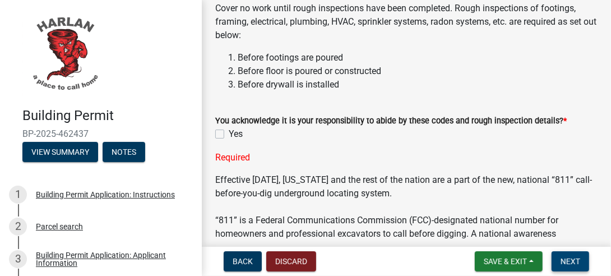
scroll to position [532, 0]
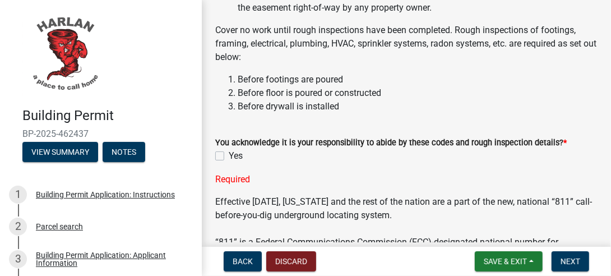
click at [229, 155] on label "Yes" at bounding box center [236, 155] width 14 height 13
click at [229, 155] on input "Yes" at bounding box center [232, 152] width 7 height 7
checkbox input "true"
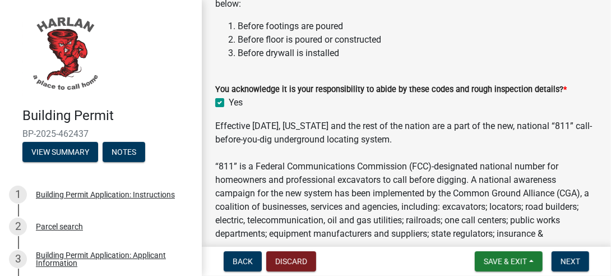
scroll to position [701, 0]
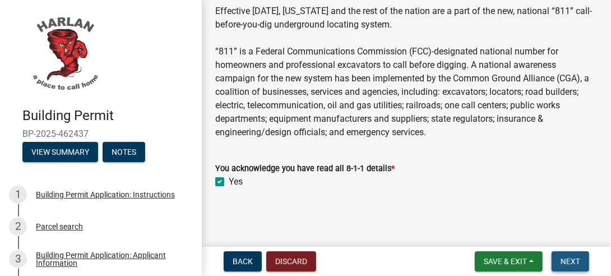
click at [575, 259] on span "Next" at bounding box center [570, 261] width 20 height 9
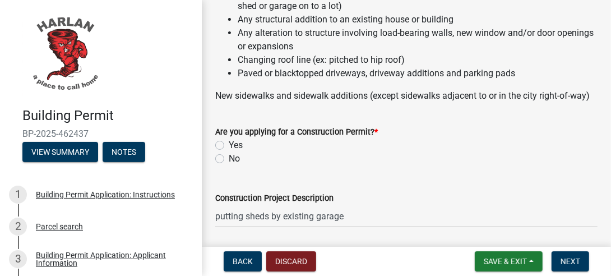
scroll to position [224, 0]
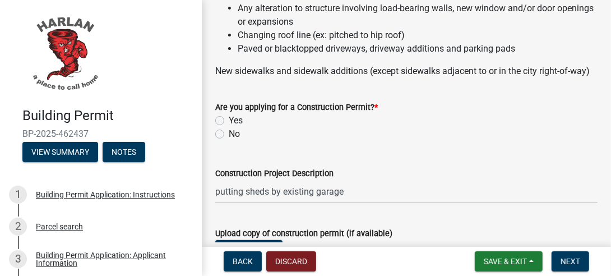
click at [229, 127] on label "Yes" at bounding box center [236, 120] width 14 height 13
click at [229, 121] on input "Yes" at bounding box center [232, 117] width 7 height 7
radio input "true"
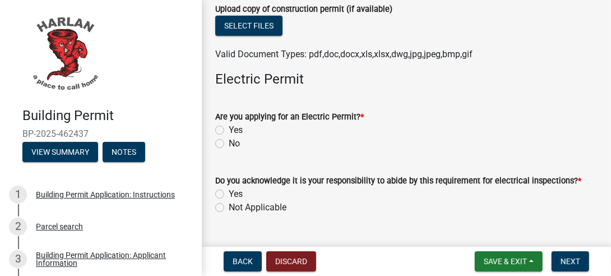
scroll to position [504, 0]
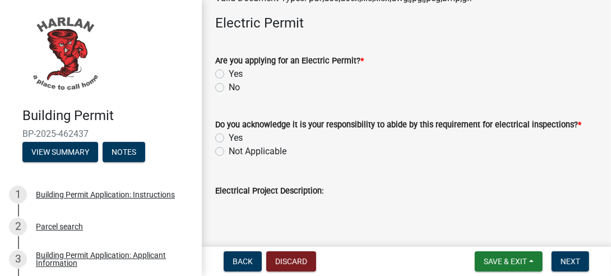
click at [229, 94] on label "No" at bounding box center [234, 87] width 11 height 13
click at [229, 88] on input "No" at bounding box center [232, 84] width 7 height 7
radio input "true"
click at [229, 158] on label "Not Applicable" at bounding box center [258, 151] width 58 height 13
click at [229, 152] on input "Not Applicable" at bounding box center [232, 148] width 7 height 7
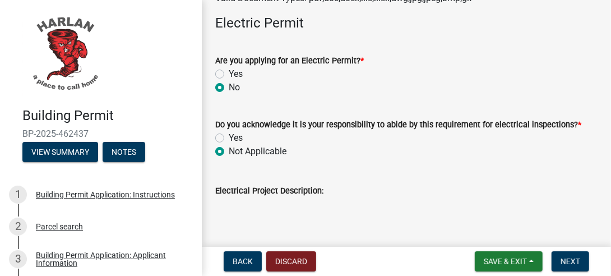
radio input "true"
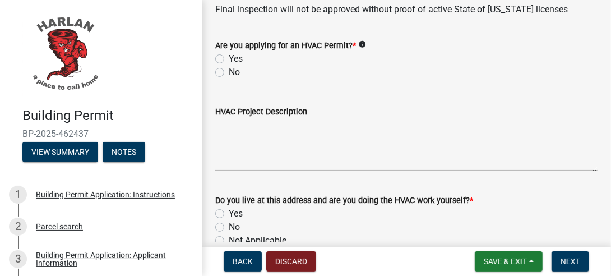
scroll to position [953, 0]
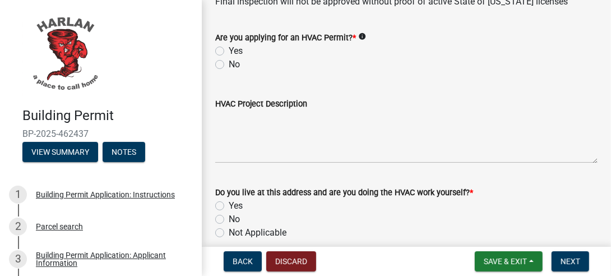
click at [229, 71] on label "No" at bounding box center [234, 64] width 11 height 13
click at [229, 65] on input "No" at bounding box center [232, 61] width 7 height 7
radio input "true"
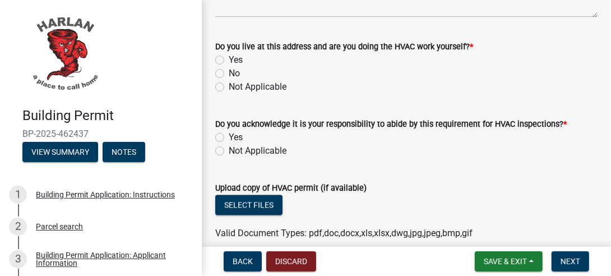
scroll to position [1121, 0]
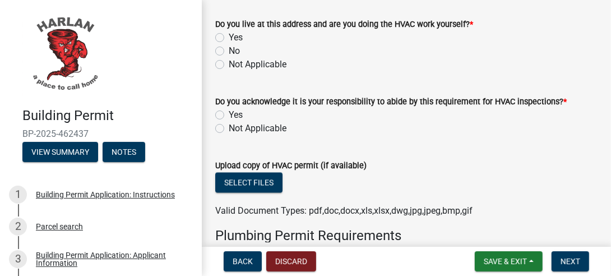
click at [229, 71] on label "Not Applicable" at bounding box center [258, 64] width 58 height 13
click at [229, 65] on input "Not Applicable" at bounding box center [232, 61] width 7 height 7
radio input "true"
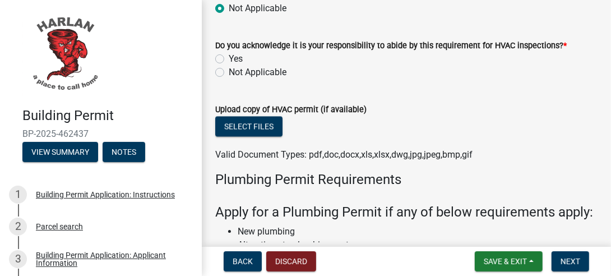
click at [229, 79] on label "Not Applicable" at bounding box center [258, 72] width 58 height 13
click at [229, 73] on input "Not Applicable" at bounding box center [232, 69] width 7 height 7
radio input "true"
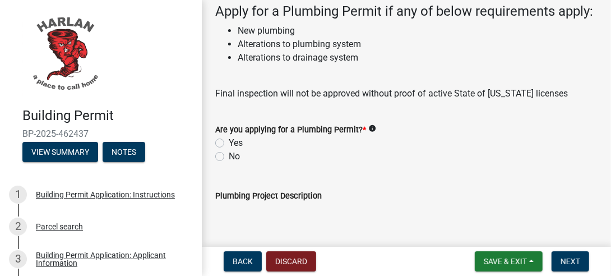
scroll to position [1401, 0]
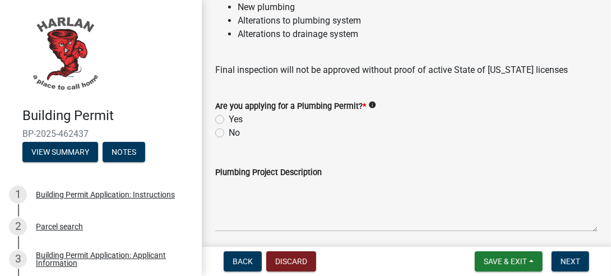
click at [229, 140] on label "No" at bounding box center [234, 132] width 11 height 13
click at [229, 133] on input "No" at bounding box center [232, 129] width 7 height 7
radio input "true"
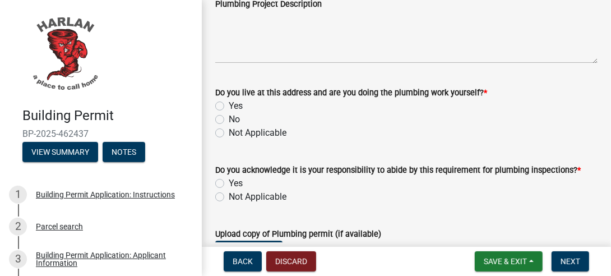
scroll to position [1625, 0]
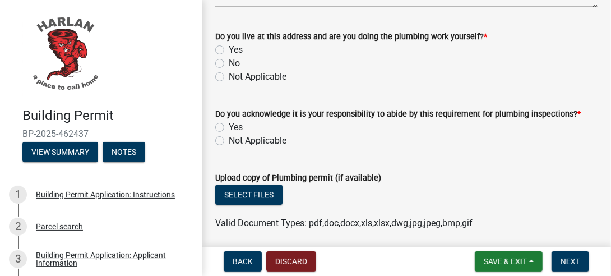
click at [229, 84] on label "Not Applicable" at bounding box center [258, 76] width 58 height 13
click at [229, 77] on input "Not Applicable" at bounding box center [232, 73] width 7 height 7
radio input "true"
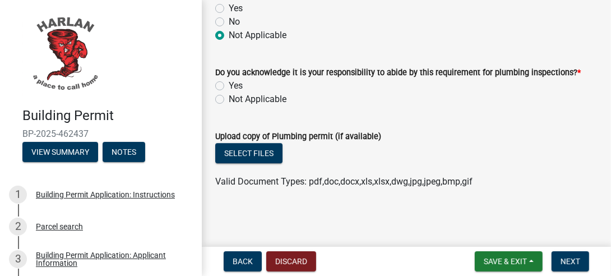
scroll to position [1696, 0]
click at [229, 97] on label "Not Applicable" at bounding box center [258, 98] width 58 height 13
click at [229, 97] on input "Not Applicable" at bounding box center [232, 95] width 7 height 7
radio input "true"
click at [569, 258] on span "Next" at bounding box center [570, 261] width 20 height 9
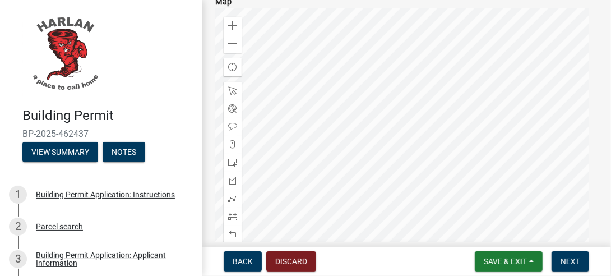
scroll to position [785, 0]
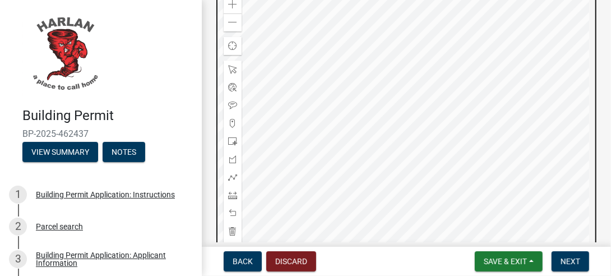
click at [410, 161] on div at bounding box center [406, 127] width 382 height 280
click at [375, 163] on div at bounding box center [406, 127] width 382 height 280
click at [416, 148] on div at bounding box center [406, 127] width 382 height 280
click at [396, 150] on div at bounding box center [406, 127] width 382 height 280
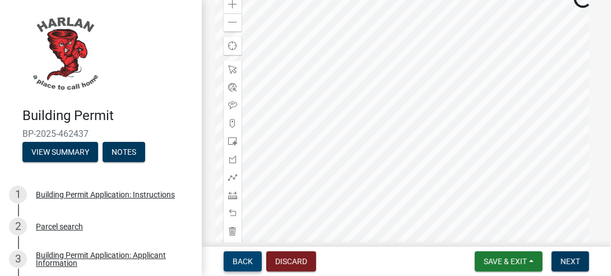
click at [235, 258] on span "Back" at bounding box center [243, 261] width 20 height 9
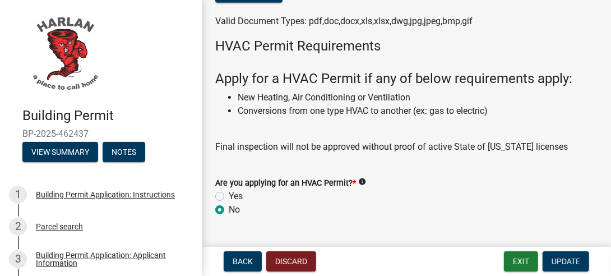
scroll to position [897, 0]
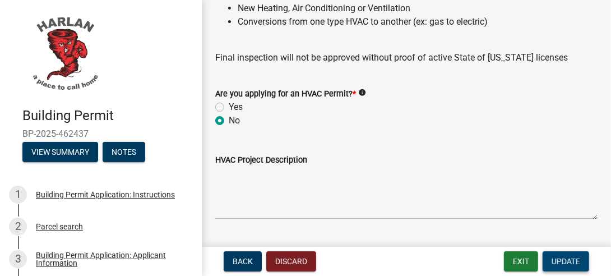
click at [563, 261] on span "Update" at bounding box center [565, 261] width 29 height 9
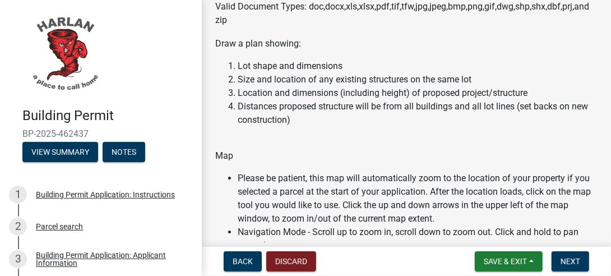
scroll to position [224, 0]
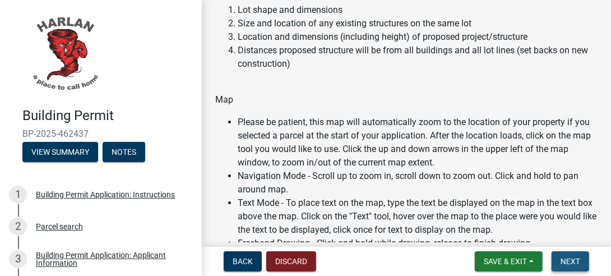
click at [572, 260] on span "Next" at bounding box center [570, 261] width 20 height 9
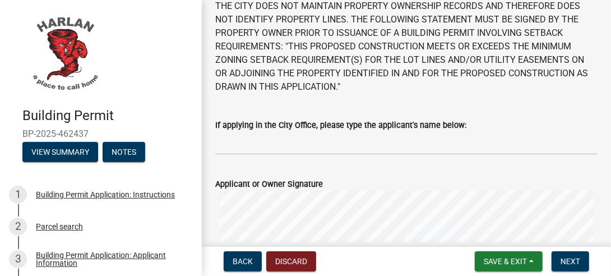
scroll to position [168, 0]
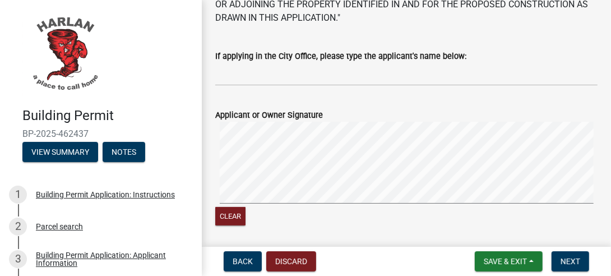
click at [342, 132] on form "Applicant or Owner Signature Clear" at bounding box center [406, 161] width 382 height 133
click at [590, 134] on div "Applicant or Owner Signature Clear" at bounding box center [406, 161] width 399 height 133
click at [571, 261] on span "Next" at bounding box center [570, 261] width 20 height 9
click at [570, 257] on span "Next" at bounding box center [570, 261] width 20 height 9
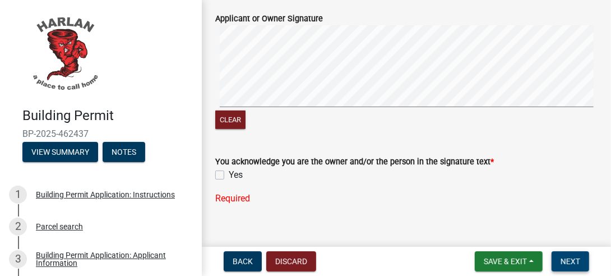
scroll to position [280, 0]
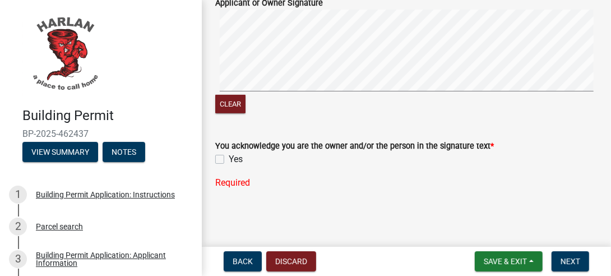
click at [229, 155] on label "Yes" at bounding box center [236, 158] width 14 height 13
click at [229, 155] on input "Yes" at bounding box center [232, 155] width 7 height 7
checkbox input "true"
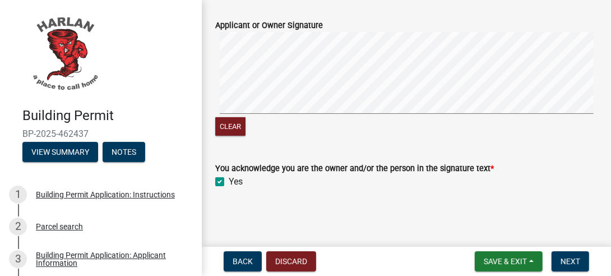
scroll to position [258, 0]
click at [571, 258] on span "Next" at bounding box center [570, 261] width 20 height 9
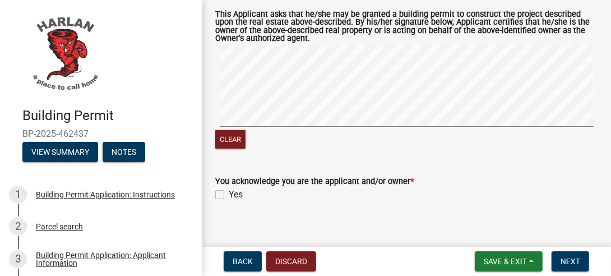
scroll to position [373, 0]
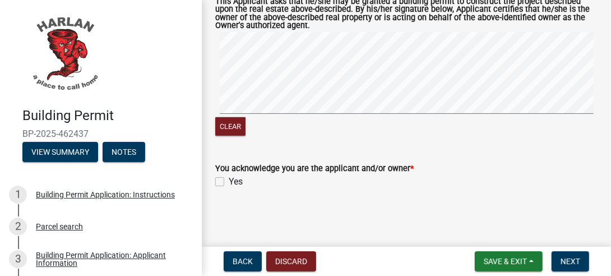
click at [229, 179] on label "Yes" at bounding box center [236, 181] width 14 height 13
click at [229, 179] on input "Yes" at bounding box center [232, 178] width 7 height 7
checkbox input "true"
click at [568, 258] on span "Next" at bounding box center [570, 261] width 20 height 9
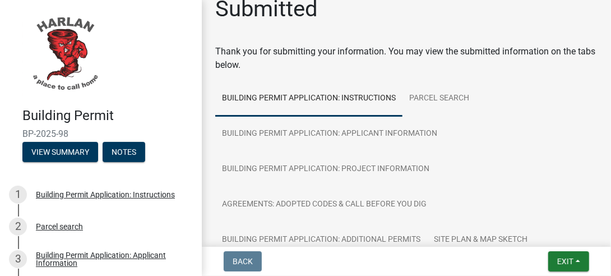
scroll to position [0, 0]
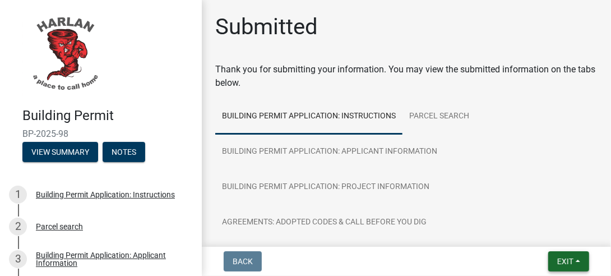
click at [557, 259] on span "Exit" at bounding box center [565, 261] width 16 height 9
